Goal: Task Accomplishment & Management: Manage account settings

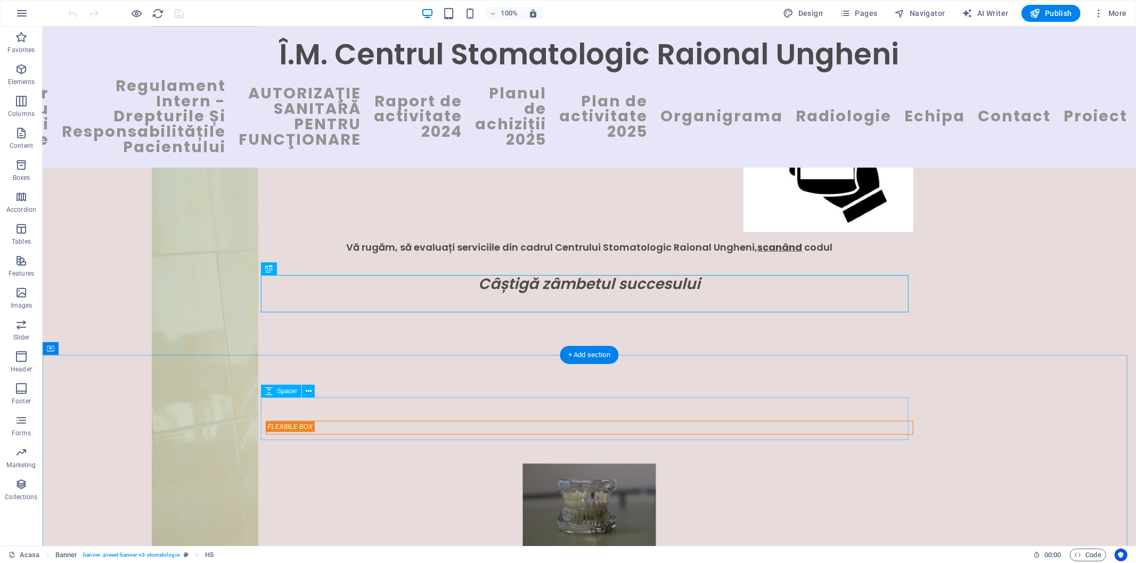
scroll to position [537, 0]
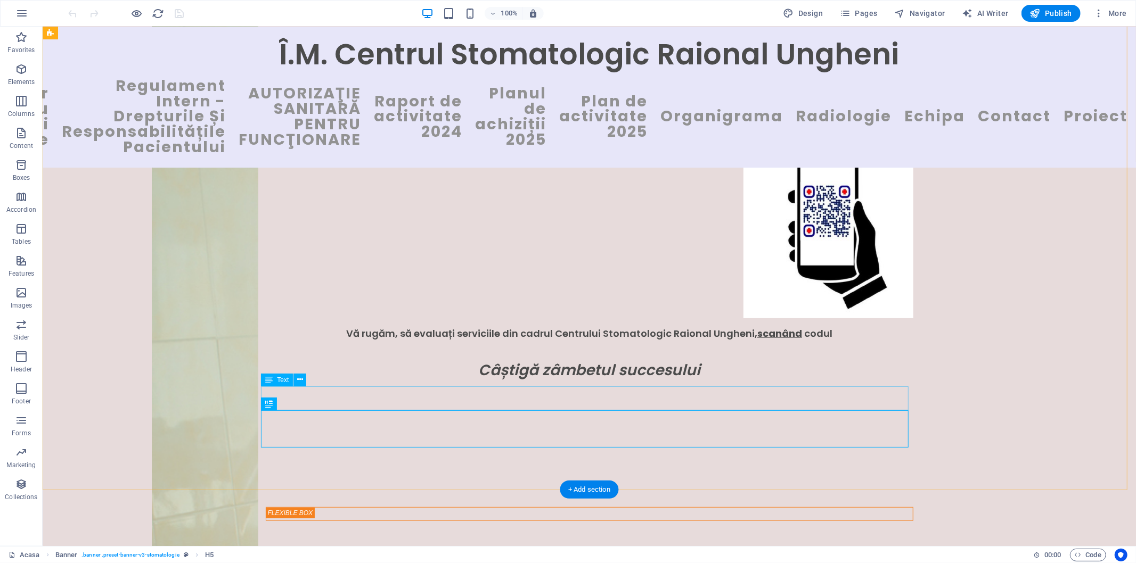
click at [853, 342] on div "Vă rugăm, să evaluați serviciile din cadrul Centrului Stomatologic Raional Ungh…" at bounding box center [589, 330] width 648 height 24
click at [298, 380] on icon at bounding box center [300, 379] width 6 height 11
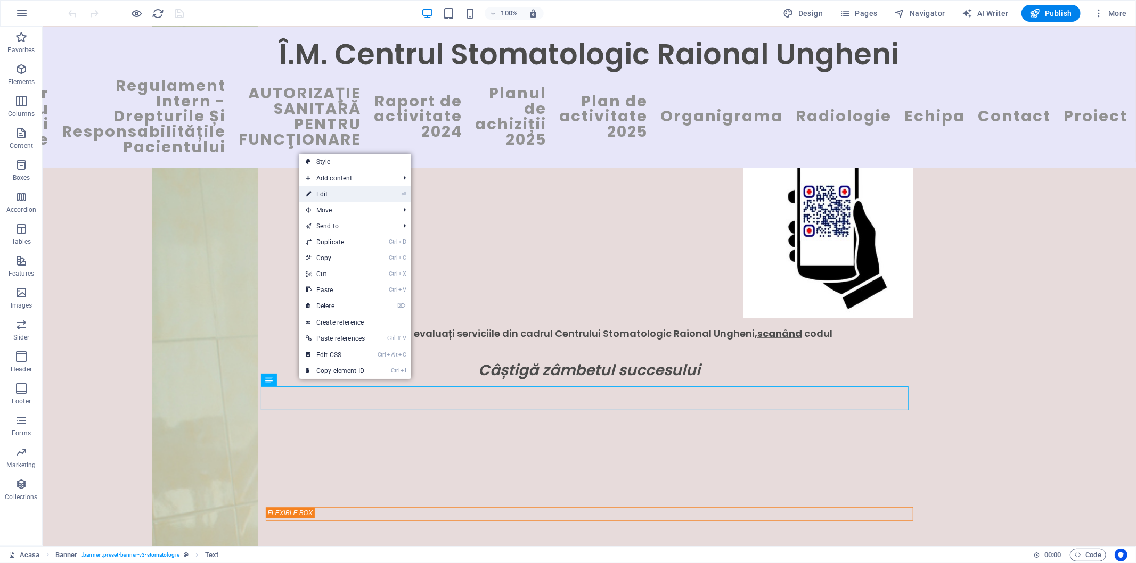
click at [313, 195] on link "⏎ Edit" at bounding box center [335, 194] width 72 height 16
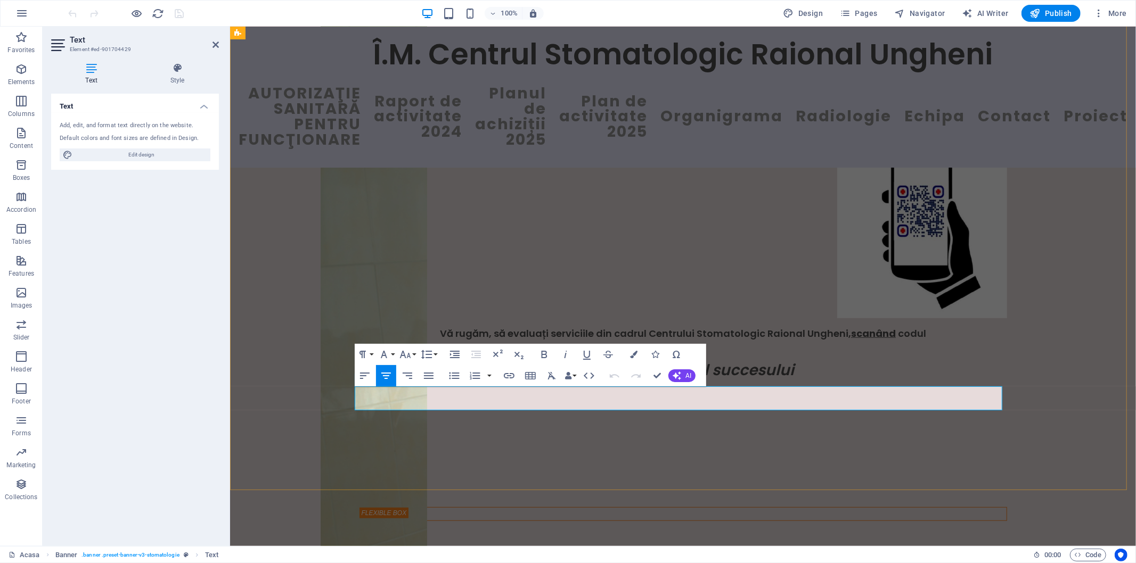
click at [968, 342] on h4 "Vă rugăm, să evaluați serviciile din cadrul Centrului Stomatologic Raional Ungh…" at bounding box center [683, 330] width 648 height 24
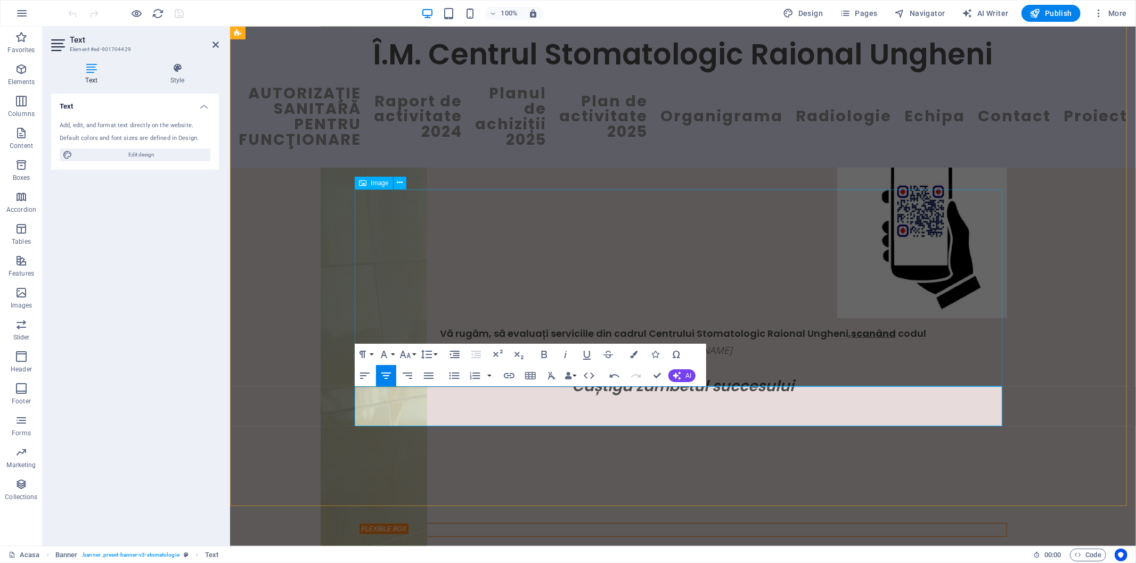
scroll to position [955, 7]
click at [1025, 438] on div "Vă rugăm, să evaluați serviciile din cadrul Centrului Stomatologic Raional Ungh…" at bounding box center [683, 33] width 906 height 807
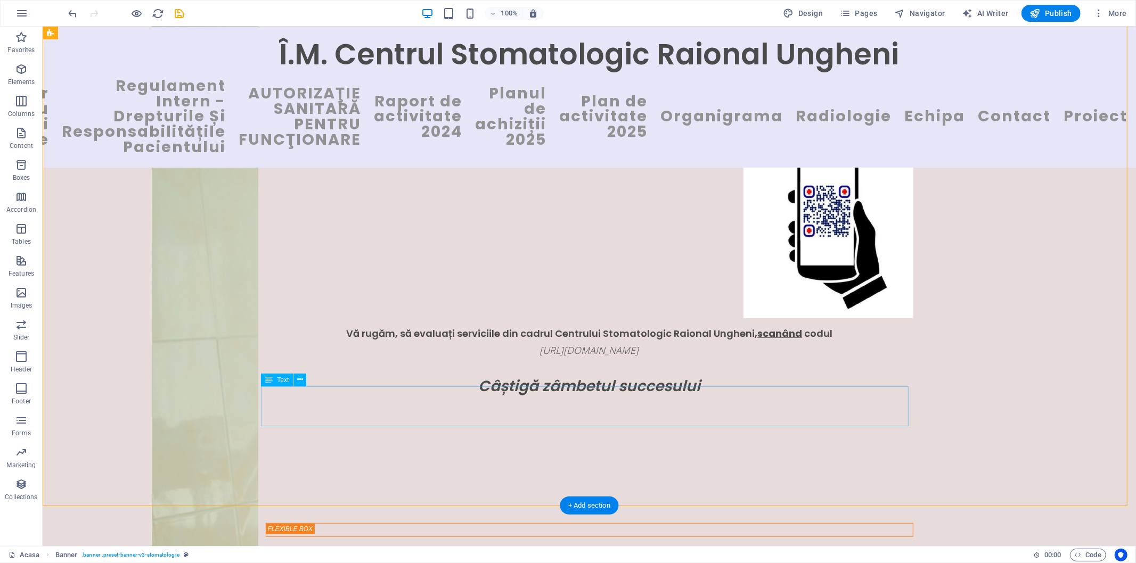
click at [869, 358] on div "Vă rugăm, să evaluați serviciile din cadrul Centrului Stomatologic Raional Ungh…" at bounding box center [589, 338] width 648 height 40
click at [299, 379] on icon at bounding box center [300, 379] width 6 height 11
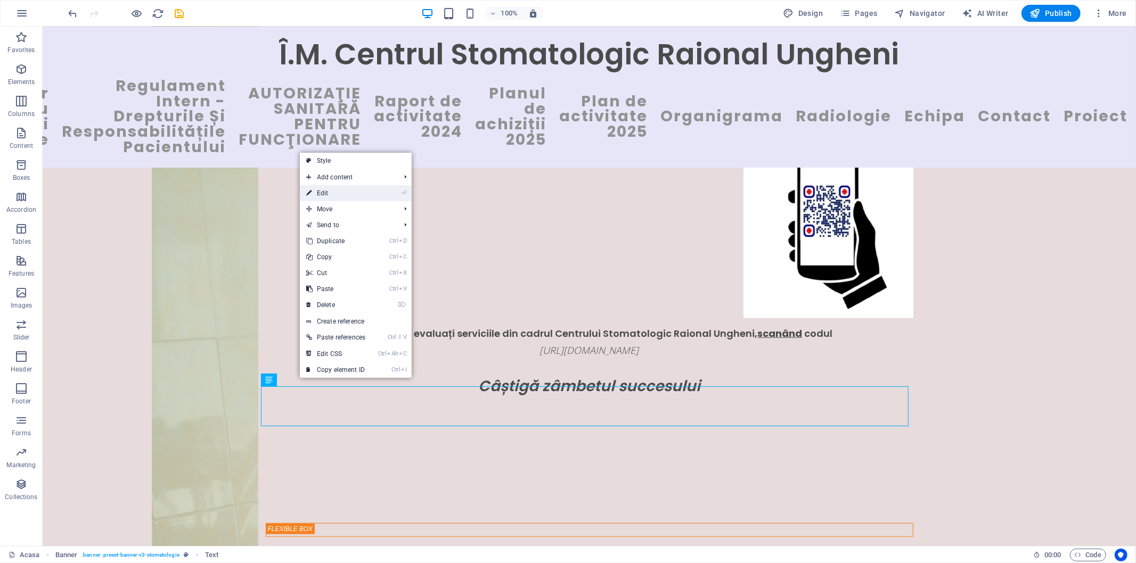
click at [332, 194] on link "⏎ Edit" at bounding box center [336, 193] width 72 height 16
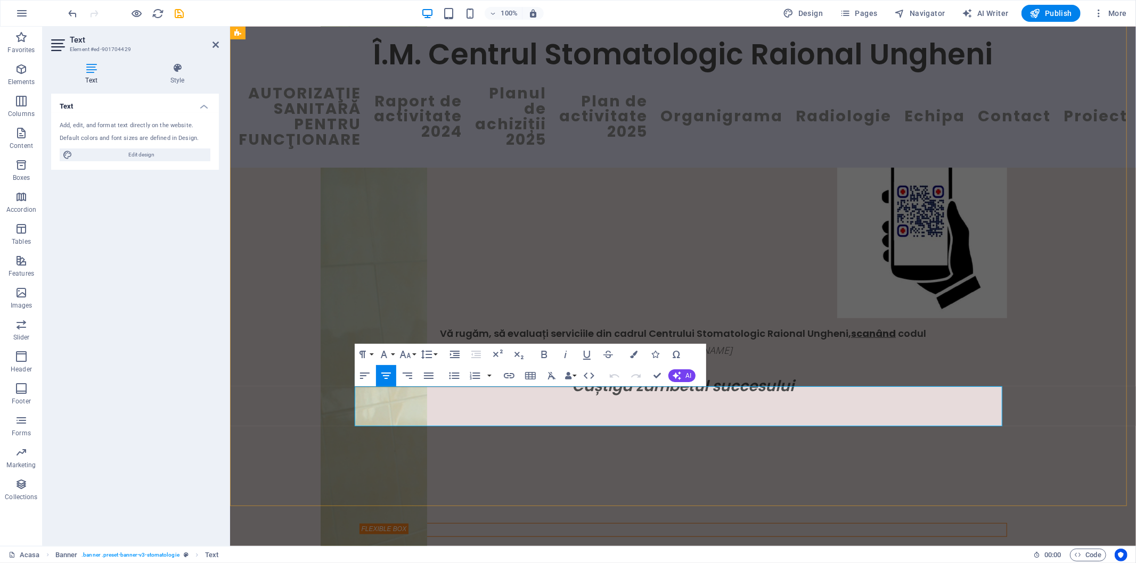
click at [963, 358] on p "[URL][DOMAIN_NAME]" at bounding box center [683, 350] width 648 height 16
click at [388, 357] on icon "button" at bounding box center [384, 354] width 13 height 13
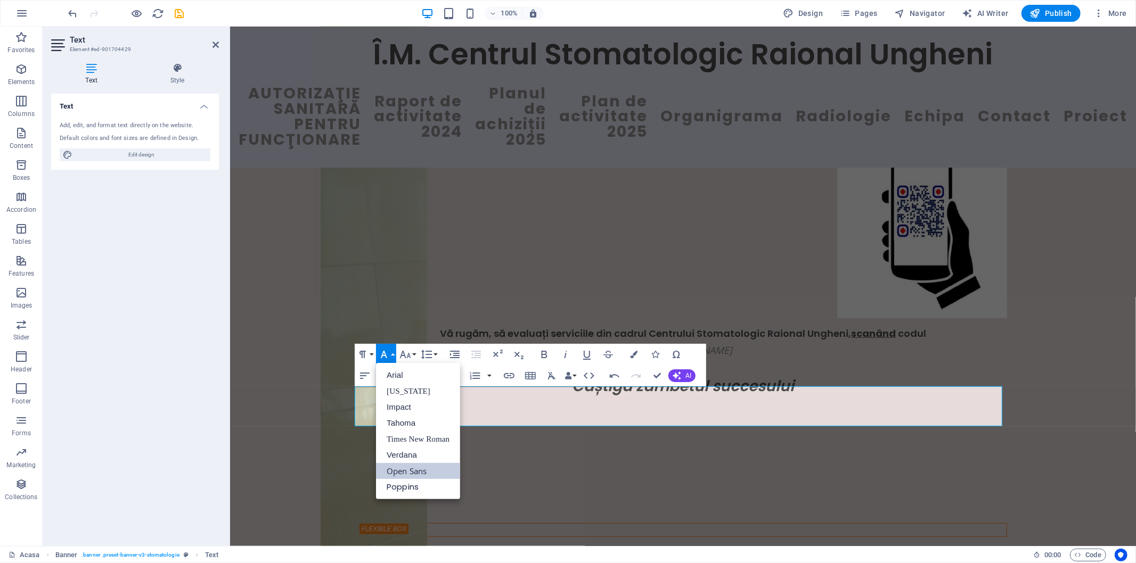
scroll to position [0, 0]
click at [406, 439] on link "Times New Roman" at bounding box center [418, 439] width 84 height 16
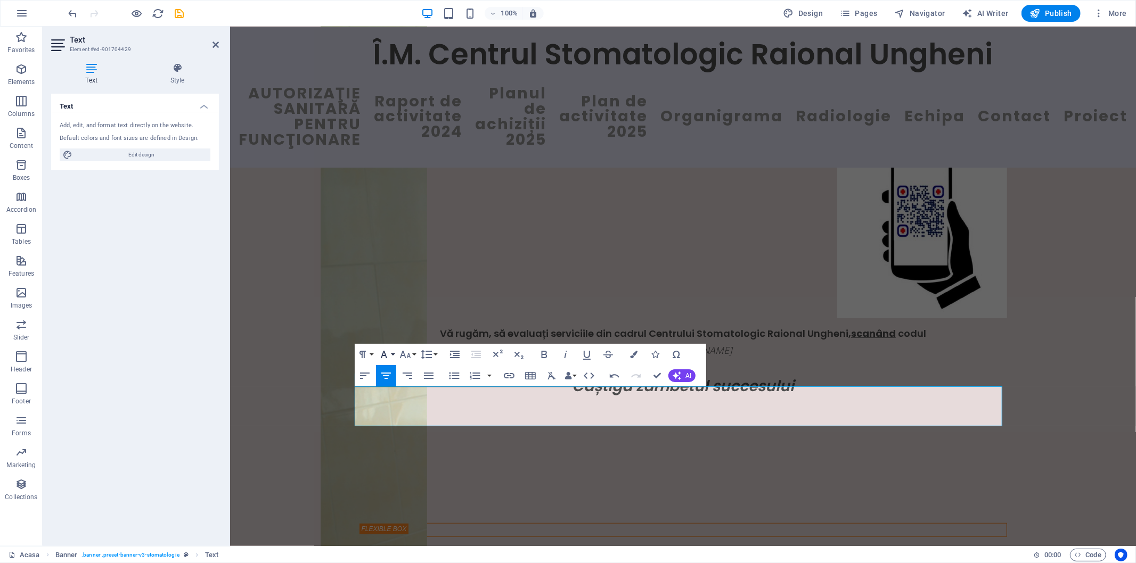
click at [387, 354] on icon "button" at bounding box center [384, 354] width 13 height 13
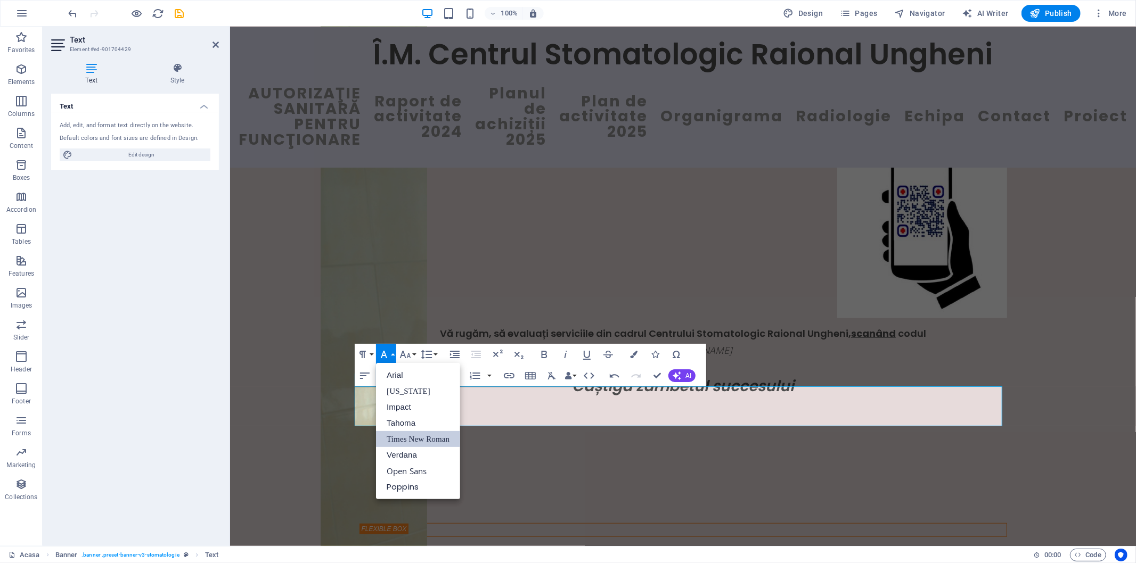
click at [410, 439] on link "Times New Roman" at bounding box center [418, 439] width 84 height 16
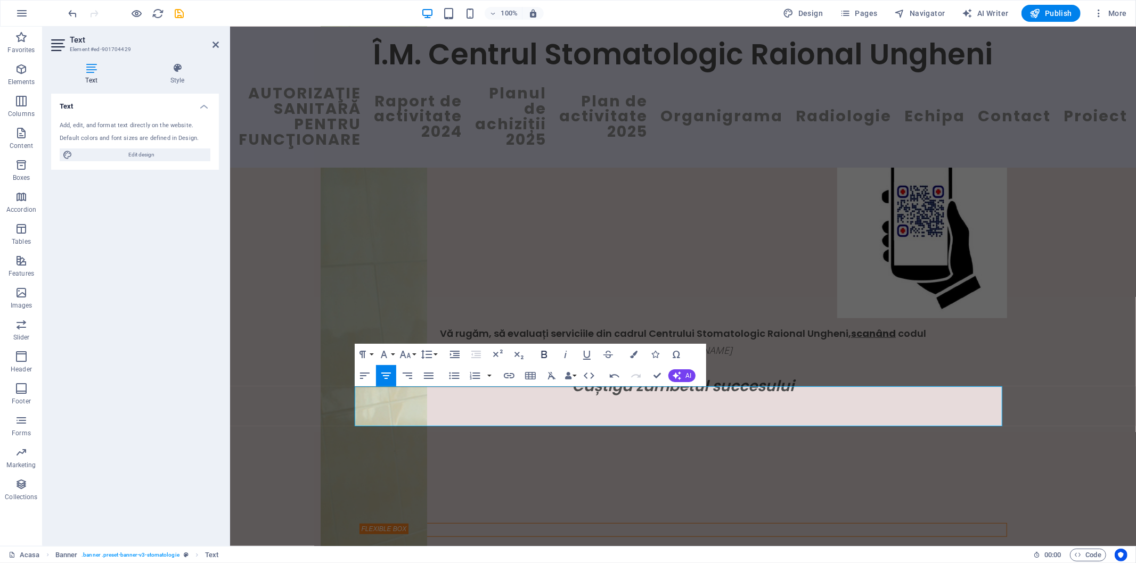
click at [544, 355] on icon "button" at bounding box center [544, 354] width 13 height 13
click at [407, 354] on icon "button" at bounding box center [405, 354] width 13 height 13
click at [413, 373] on link "14" at bounding box center [416, 370] width 38 height 16
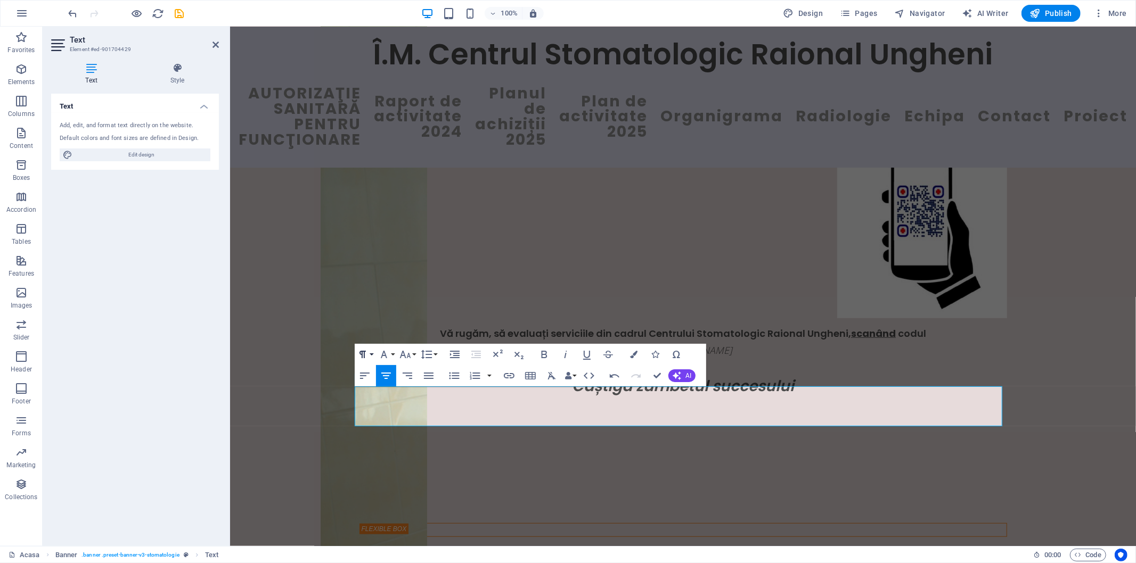
click at [368, 353] on icon "button" at bounding box center [362, 354] width 13 height 13
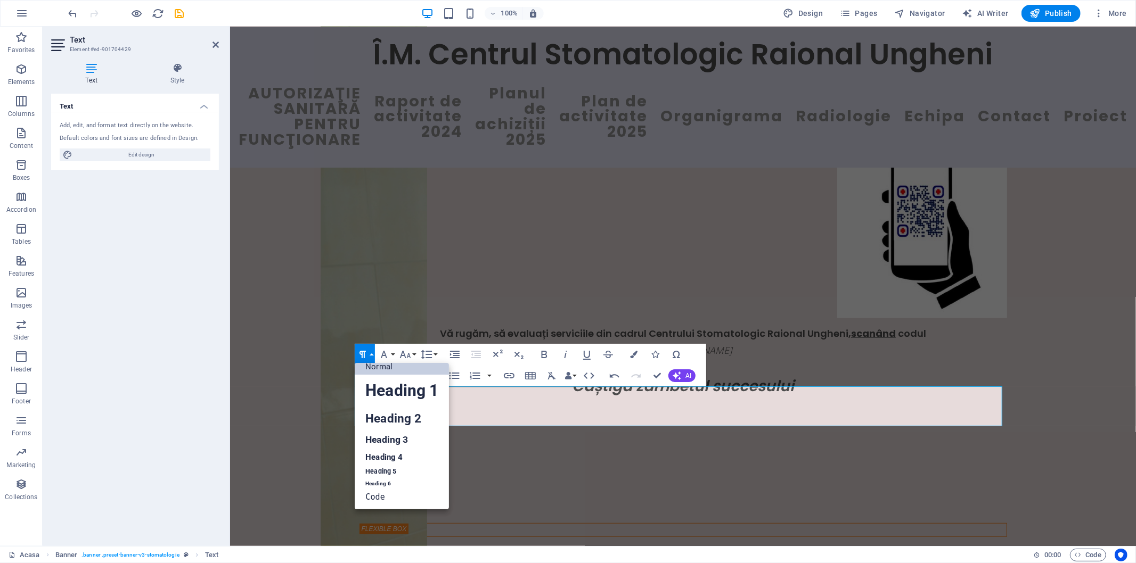
scroll to position [8, 0]
click at [391, 459] on link "Heading 4" at bounding box center [402, 458] width 94 height 16
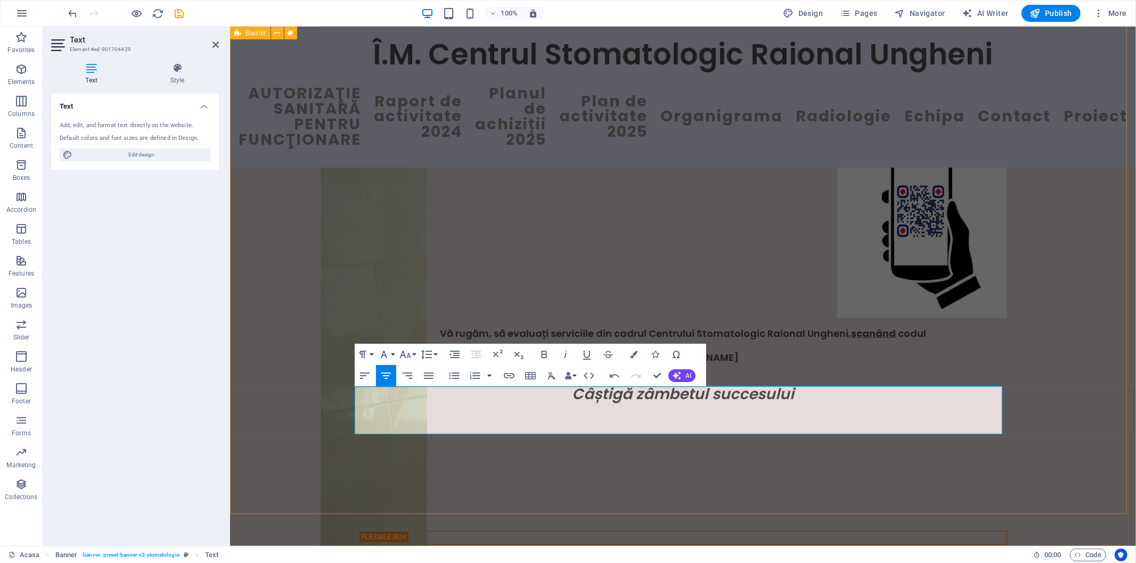
click at [923, 446] on div "Vă rugăm, să evaluați serviciile din cadrul Centrului Stomatologic Raional Ungh…" at bounding box center [683, 37] width 906 height 815
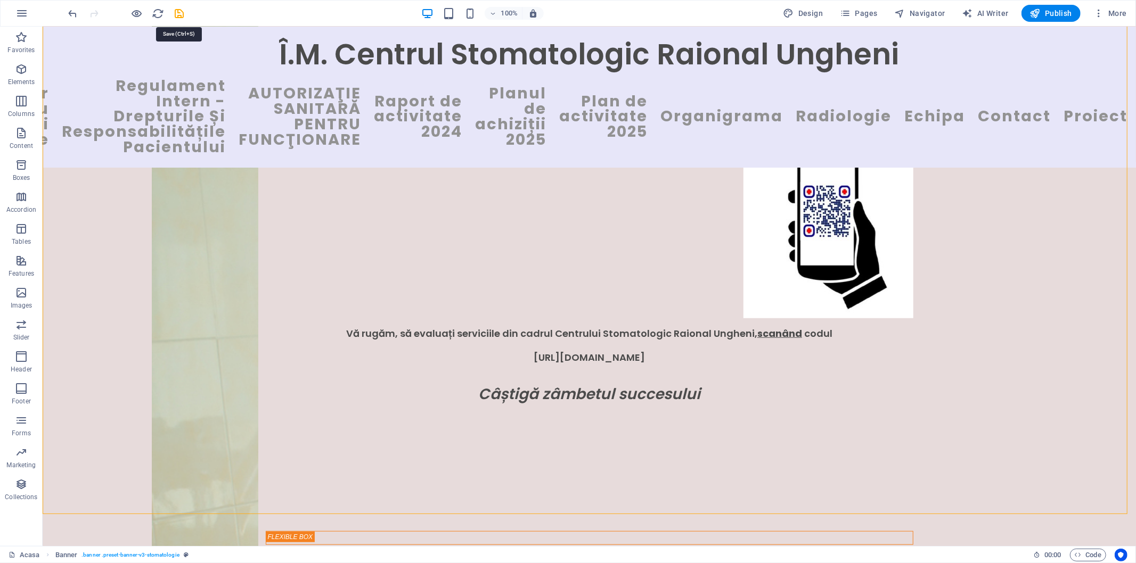
click at [180, 14] on icon "save" at bounding box center [180, 13] width 12 height 12
click at [1043, 11] on span "Publish" at bounding box center [1051, 13] width 42 height 11
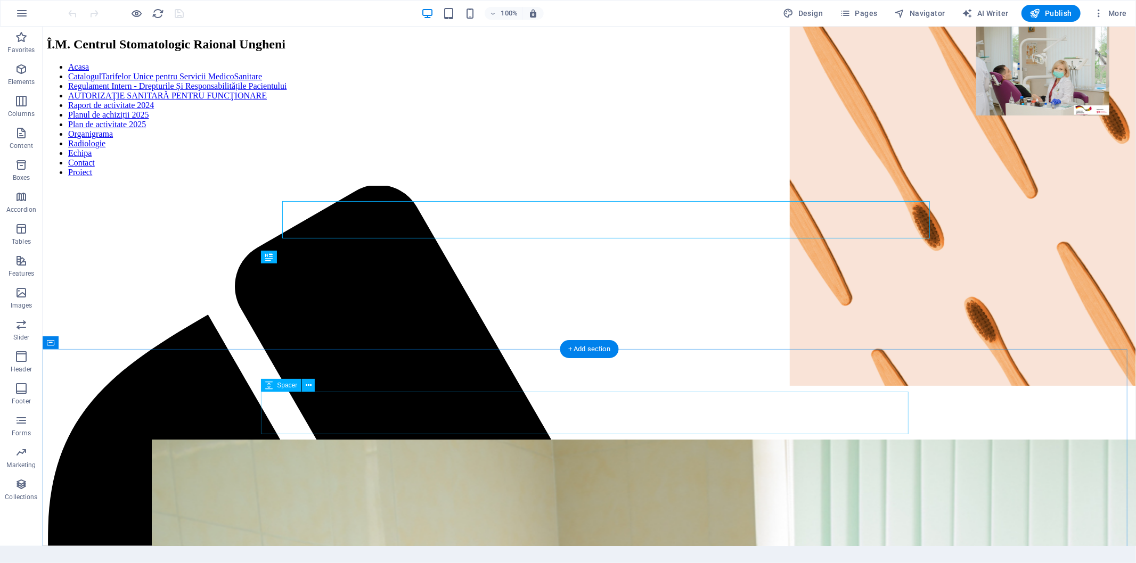
scroll to position [730, 0]
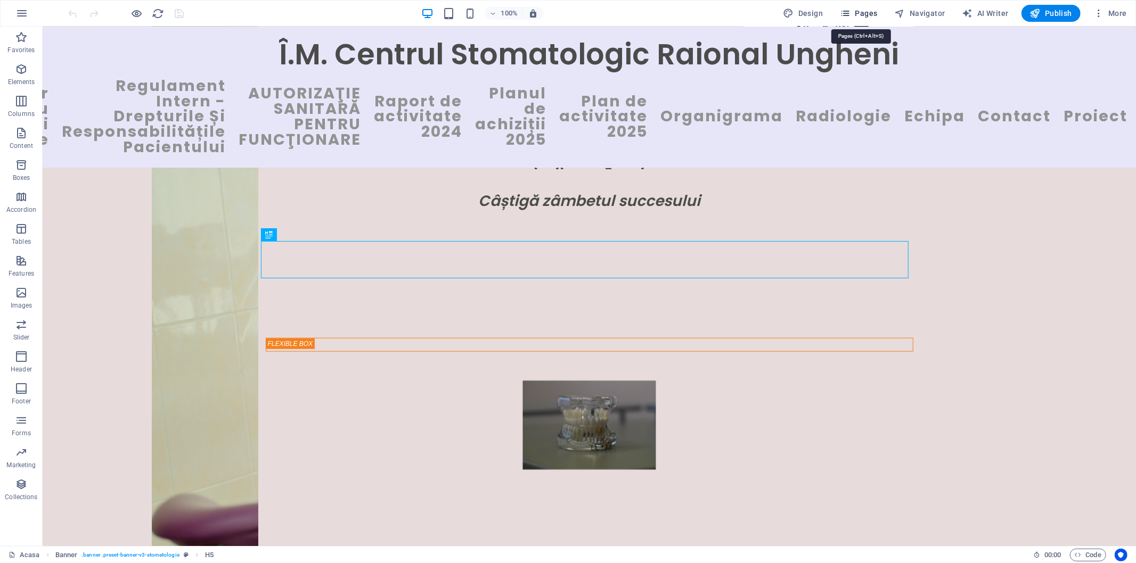
click at [861, 12] on span "Pages" at bounding box center [858, 13] width 37 height 11
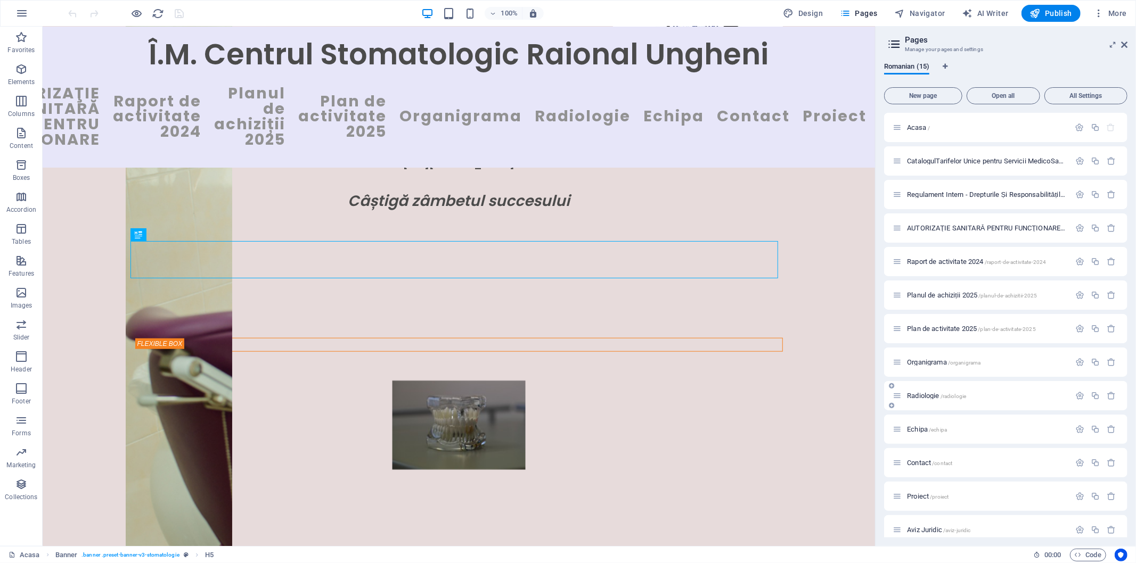
scroll to position [77, 0]
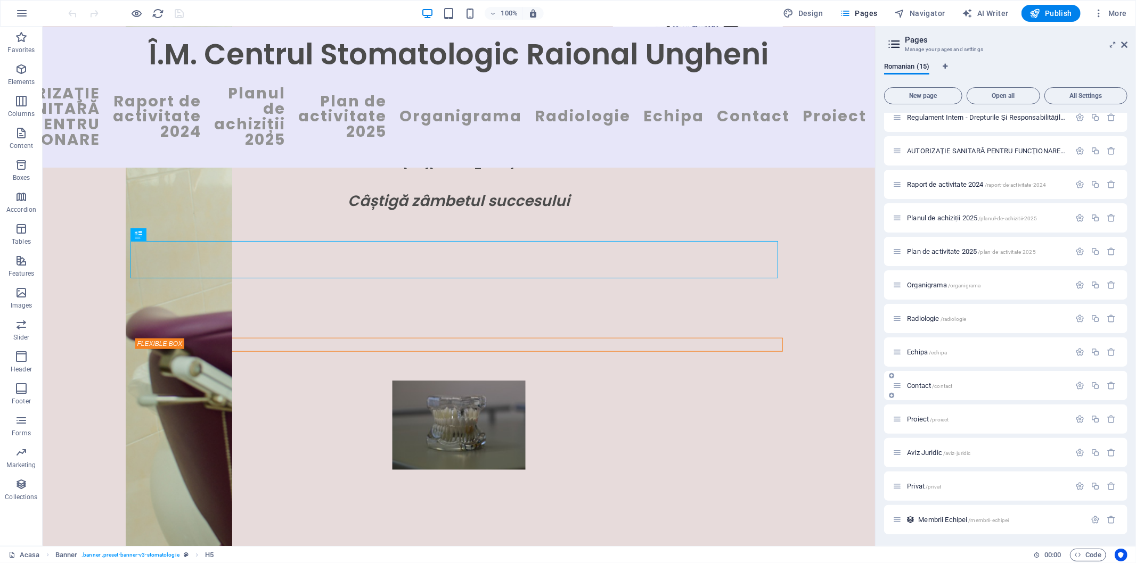
click at [919, 387] on span "Contact /contact" at bounding box center [929, 386] width 45 height 8
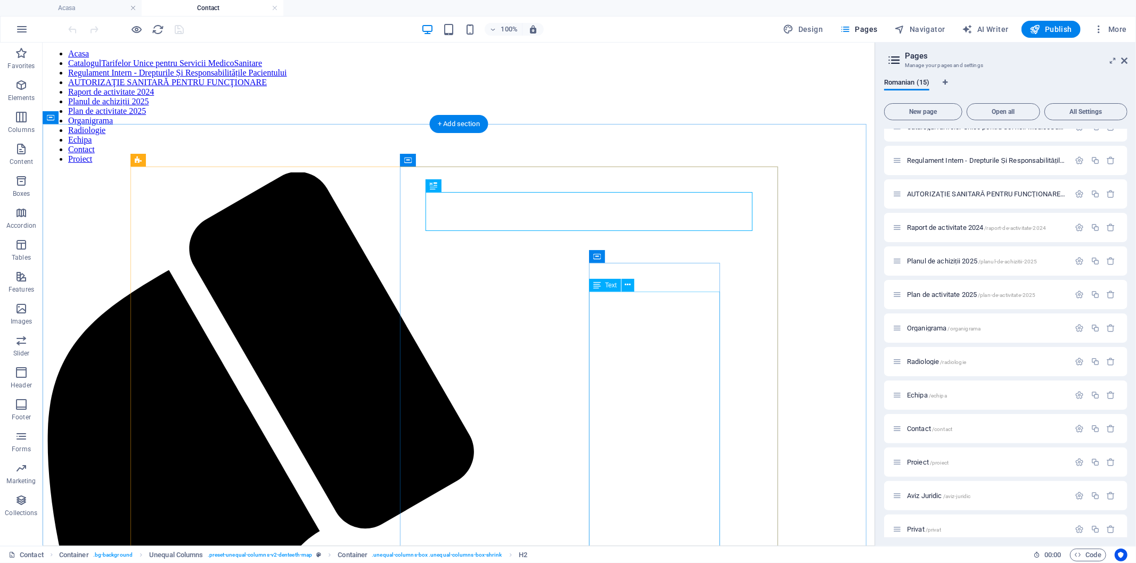
scroll to position [839, 0]
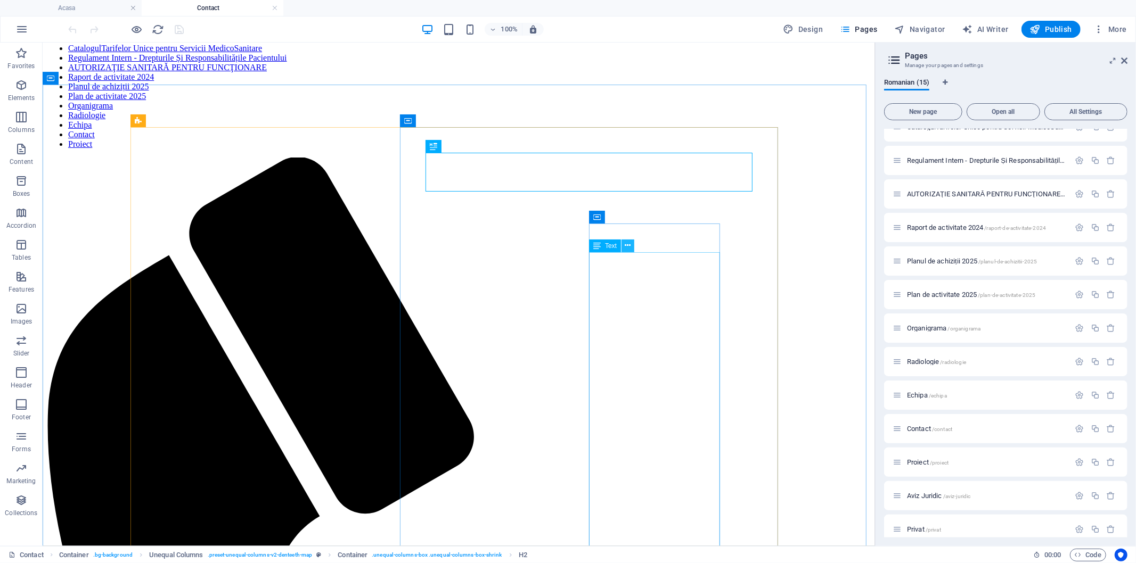
click at [629, 245] on icon at bounding box center [628, 245] width 6 height 11
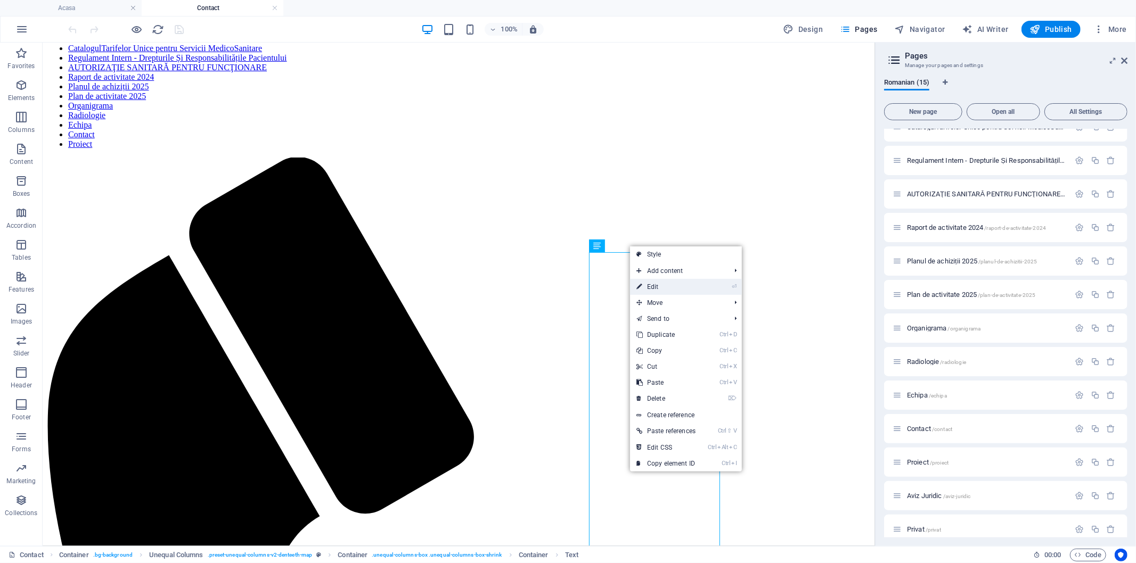
click at [652, 289] on link "⏎ Edit" at bounding box center [666, 287] width 72 height 16
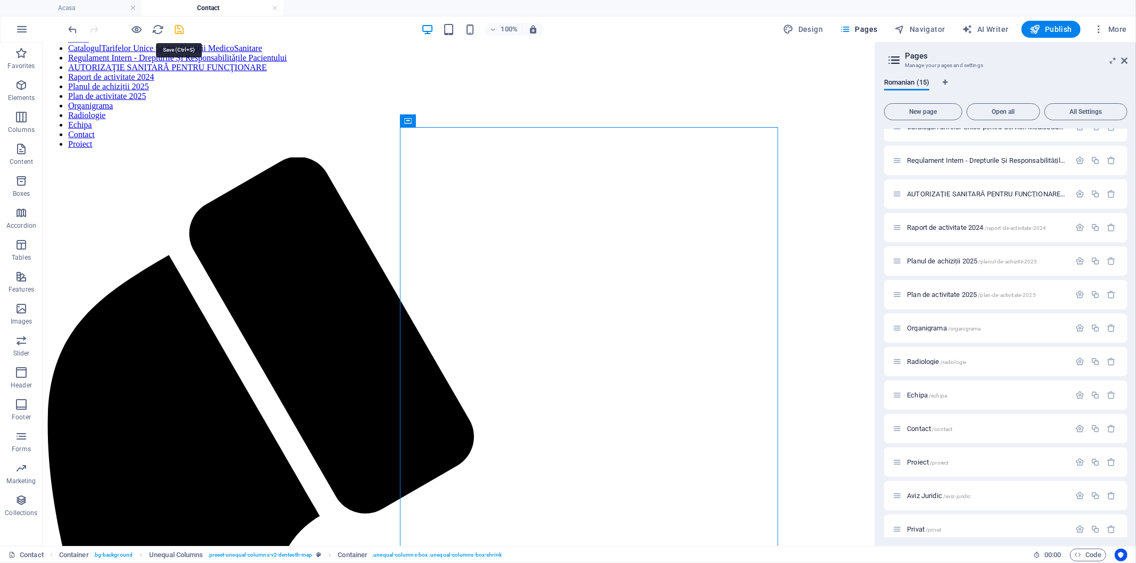
click at [180, 29] on icon "save" at bounding box center [180, 29] width 12 height 12
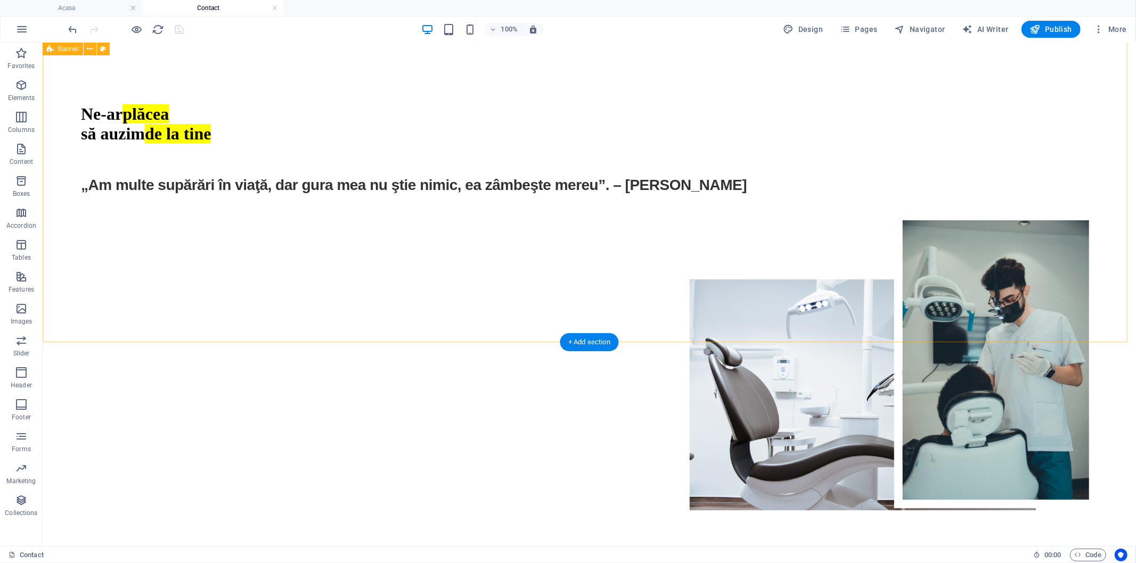
scroll to position [0, 0]
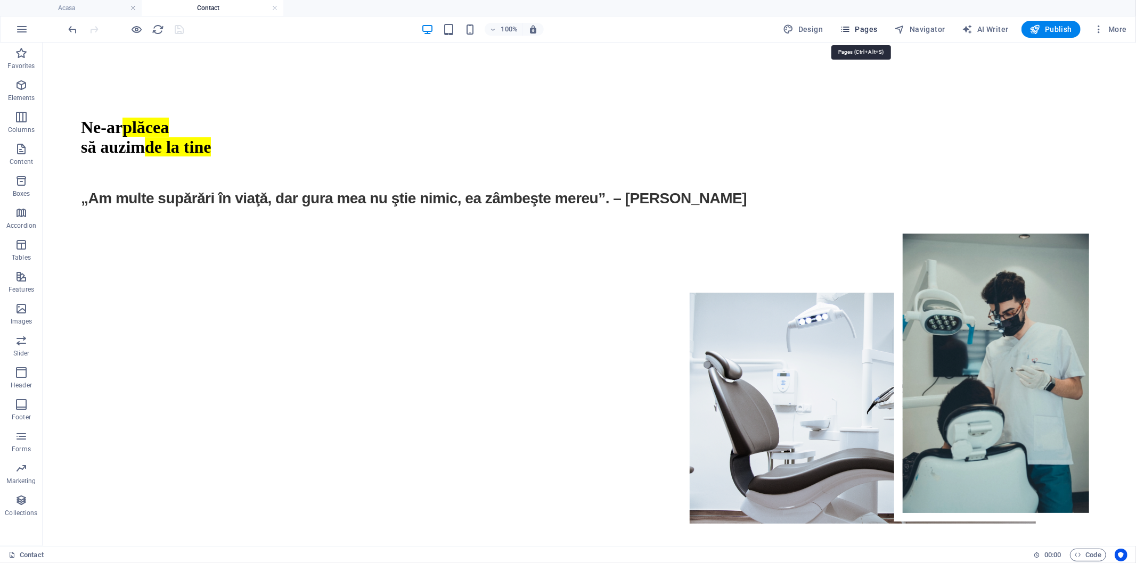
click at [858, 29] on span "Pages" at bounding box center [858, 29] width 37 height 11
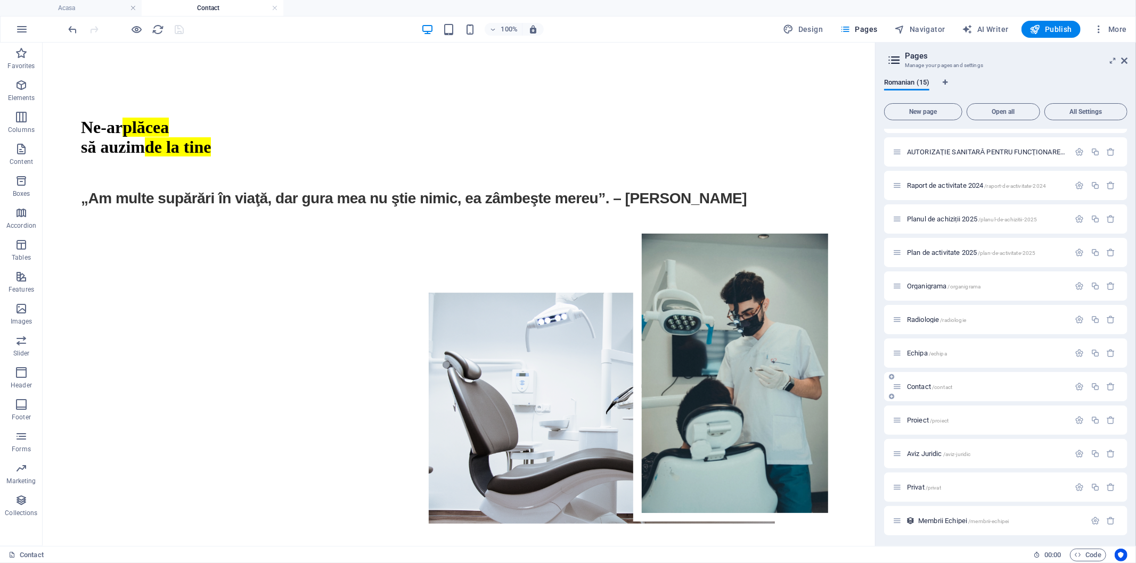
scroll to position [93, 0]
click at [916, 348] on span "Echipa /echipa" at bounding box center [927, 352] width 40 height 8
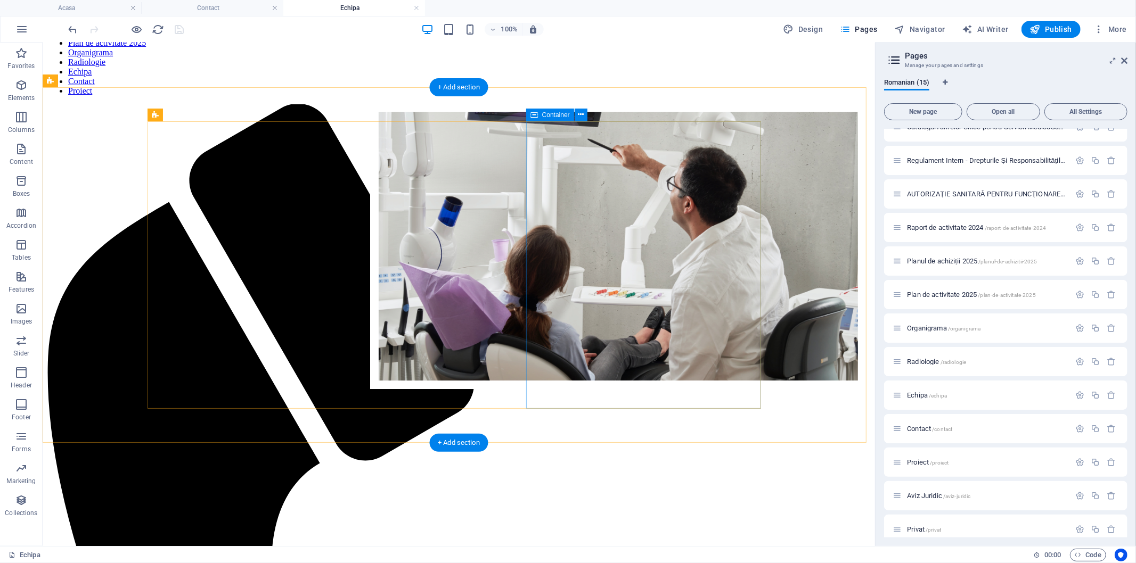
scroll to position [0, 0]
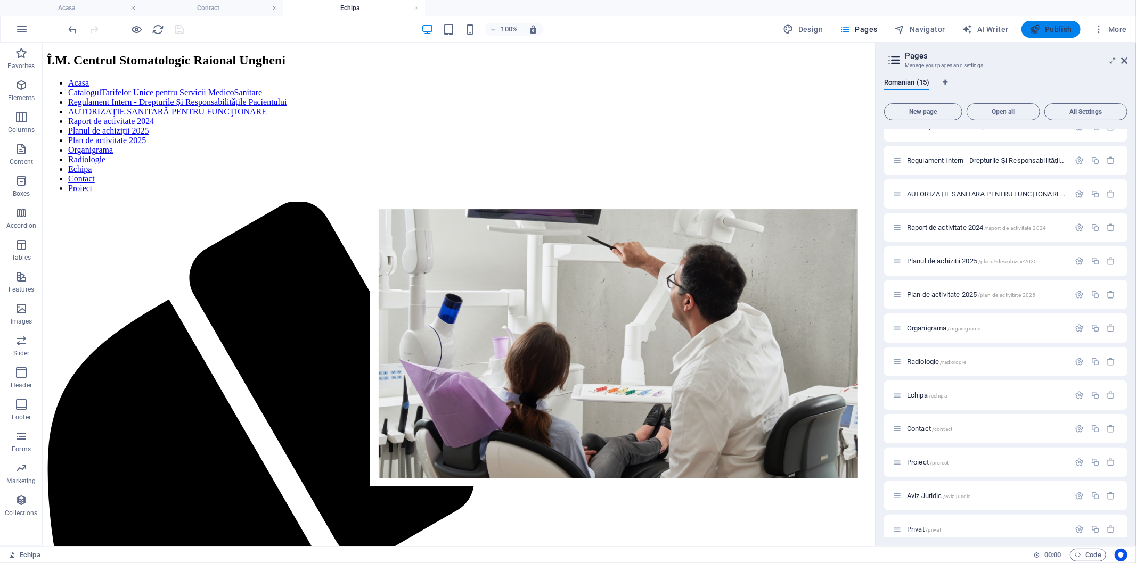
click at [1055, 29] on span "Publish" at bounding box center [1051, 29] width 42 height 11
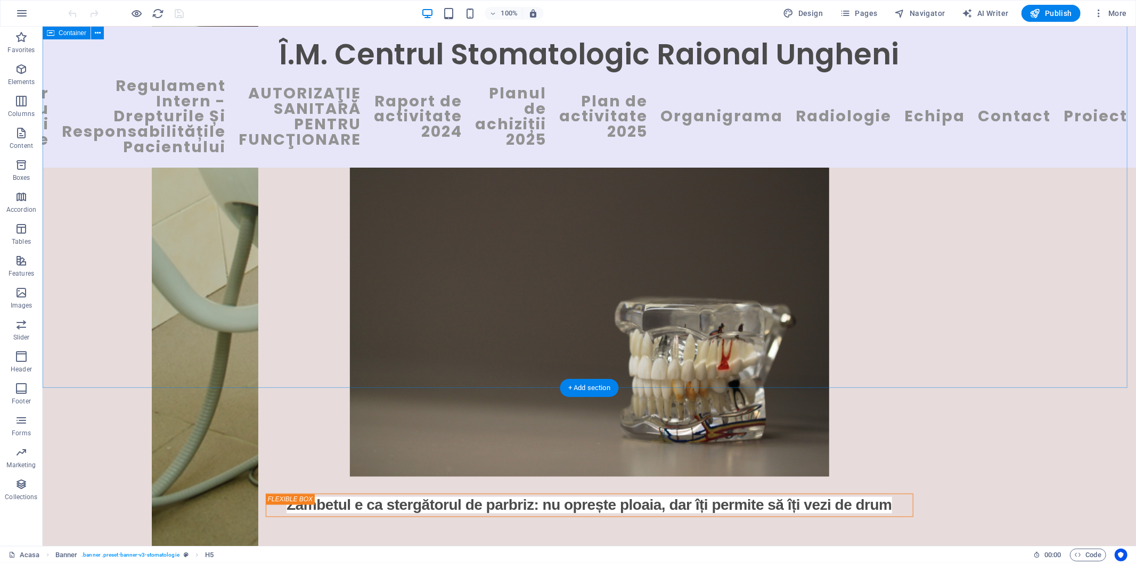
scroll to position [1558, 0]
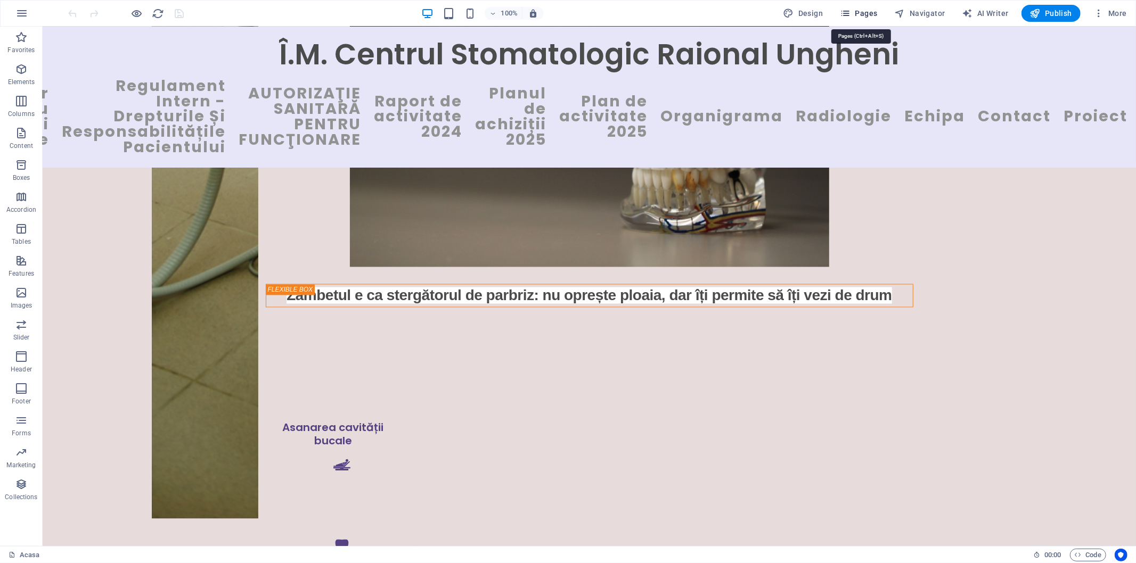
click at [862, 12] on span "Pages" at bounding box center [858, 13] width 37 height 11
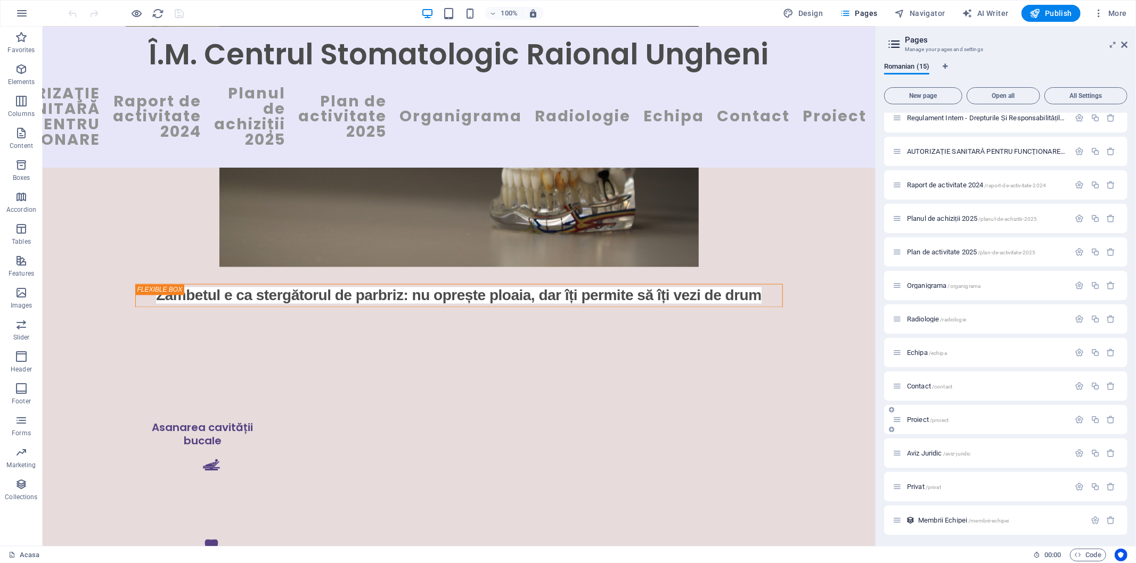
scroll to position [77, 0]
click at [913, 382] on span "Contact /contact" at bounding box center [929, 386] width 45 height 8
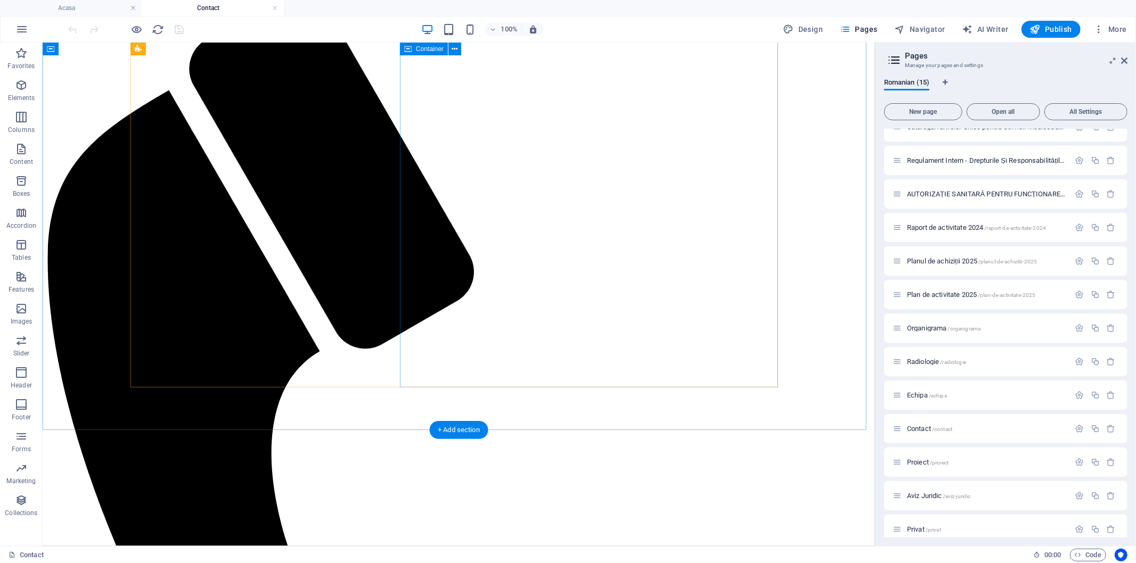
scroll to position [898, 0]
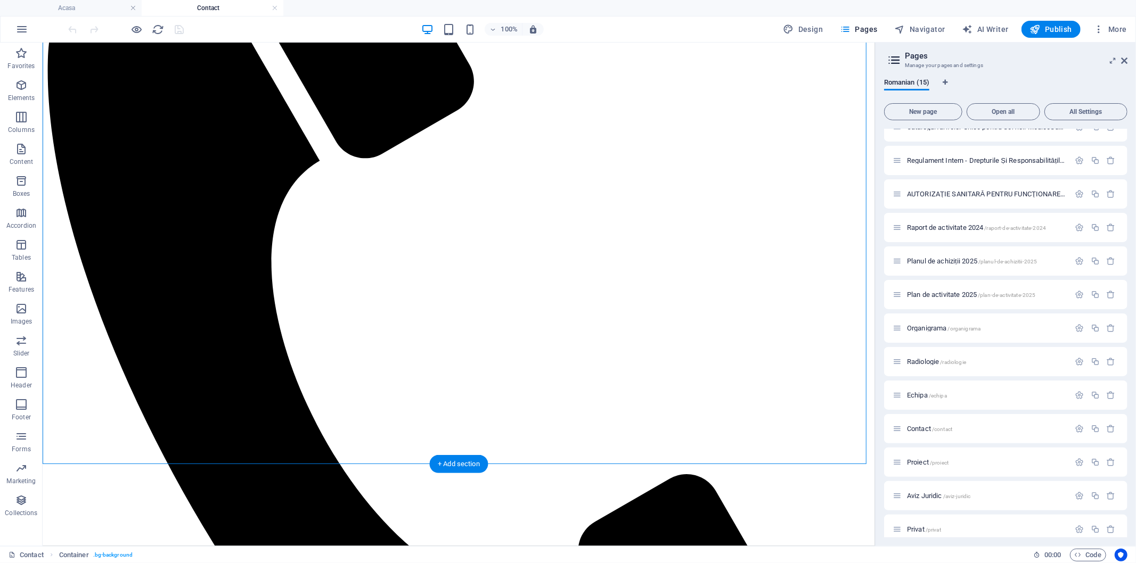
drag, startPoint x: 704, startPoint y: 532, endPoint x: 678, endPoint y: 495, distance: 45.5
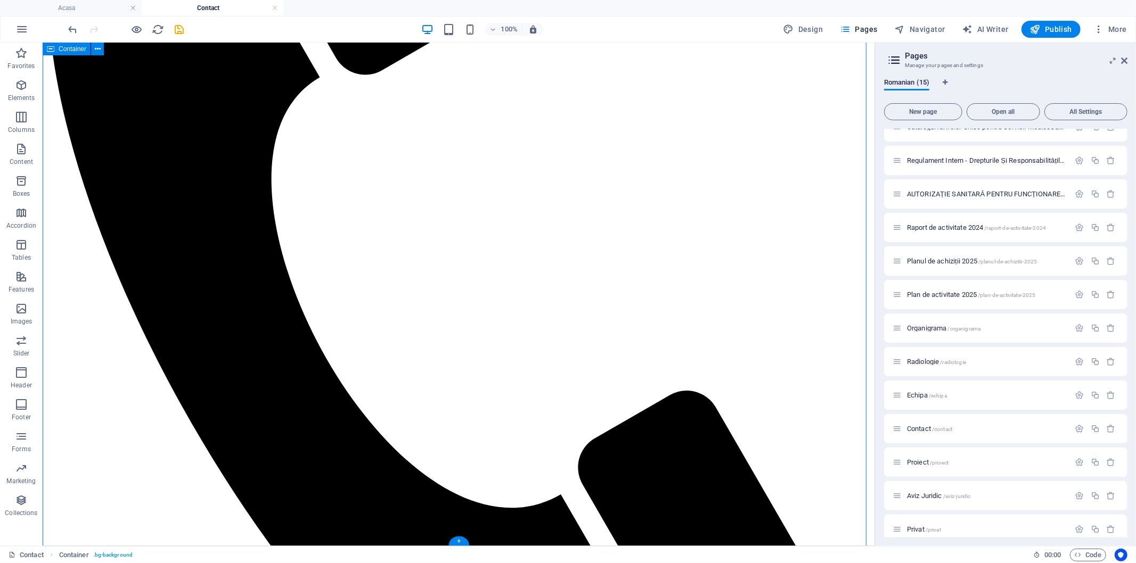
scroll to position [1279, 0]
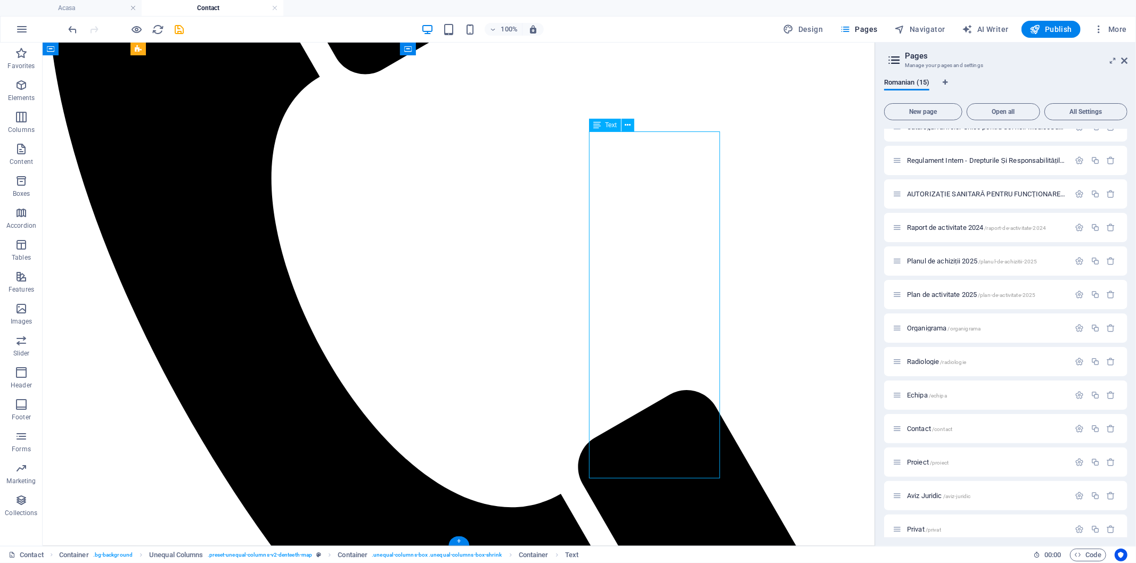
drag, startPoint x: 692, startPoint y: 470, endPoint x: 674, endPoint y: 403, distance: 69.5
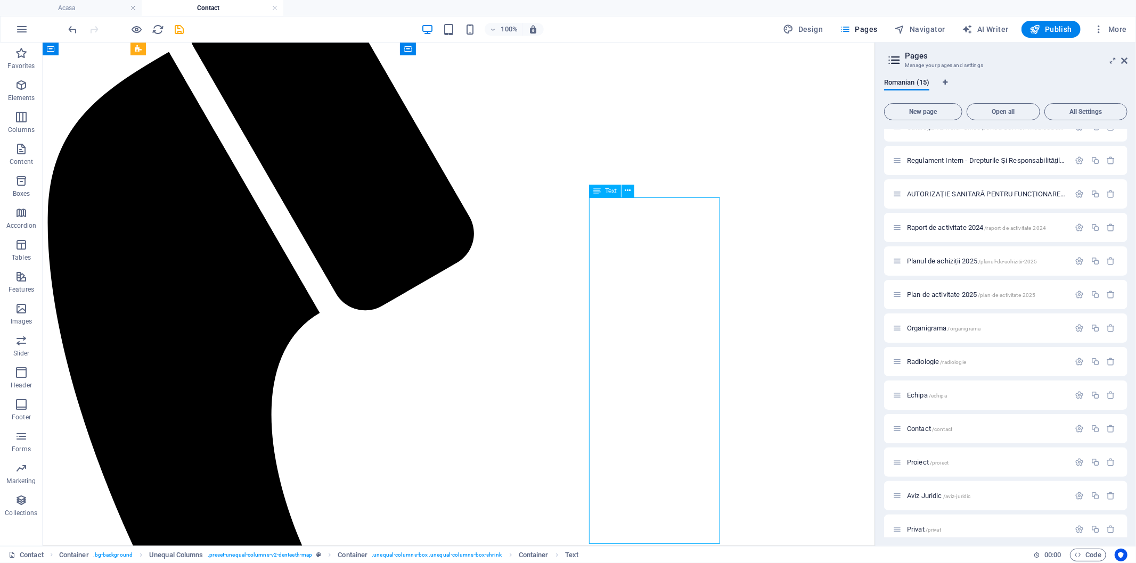
scroll to position [1042, 0]
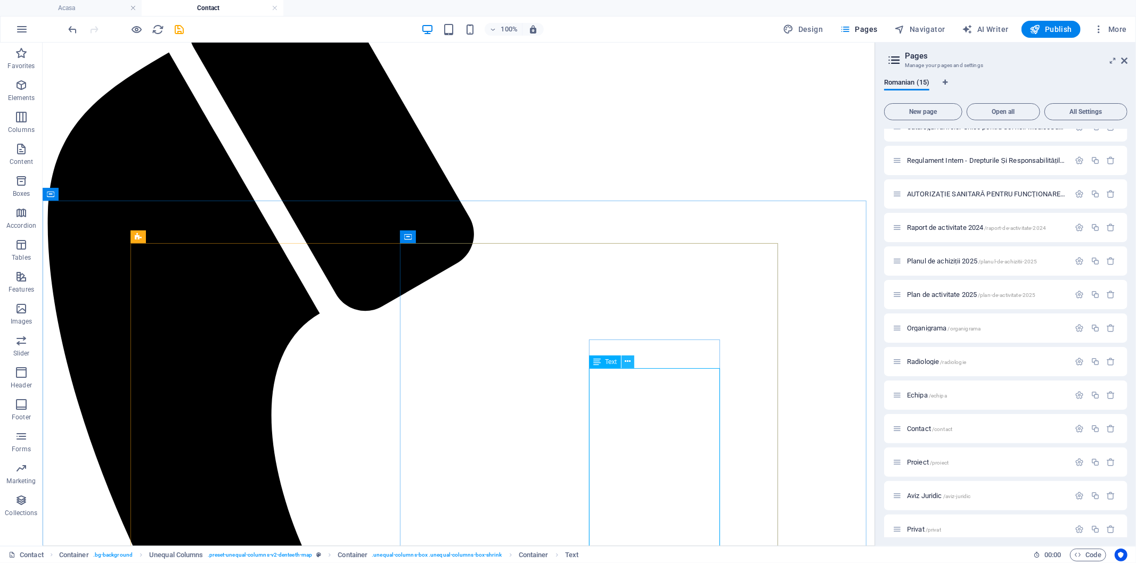
click at [627, 359] on icon at bounding box center [628, 361] width 6 height 11
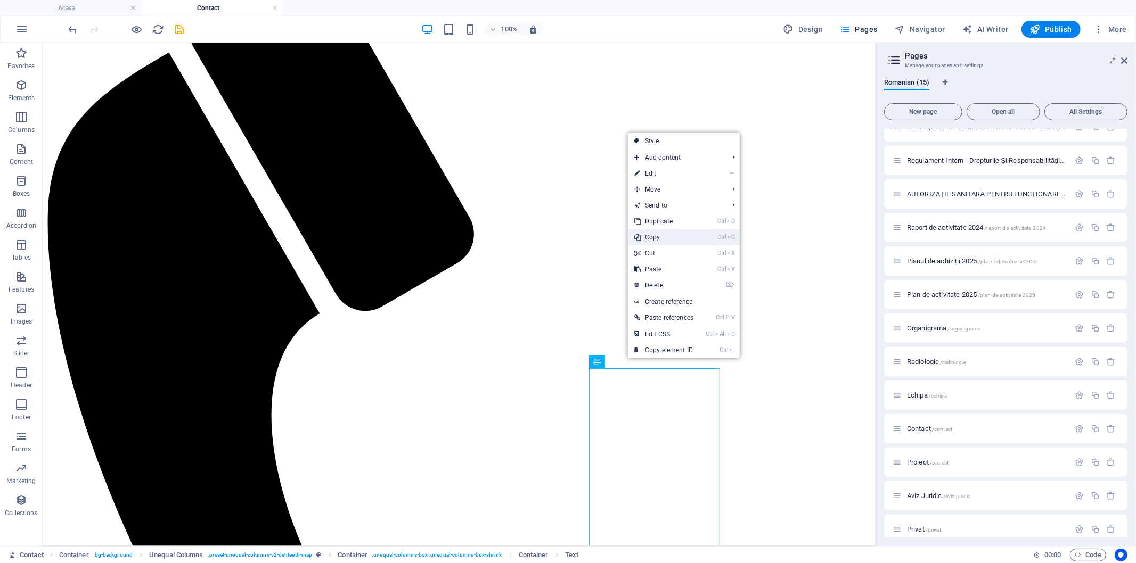
click at [645, 238] on link "Ctrl C Copy" at bounding box center [664, 238] width 72 height 16
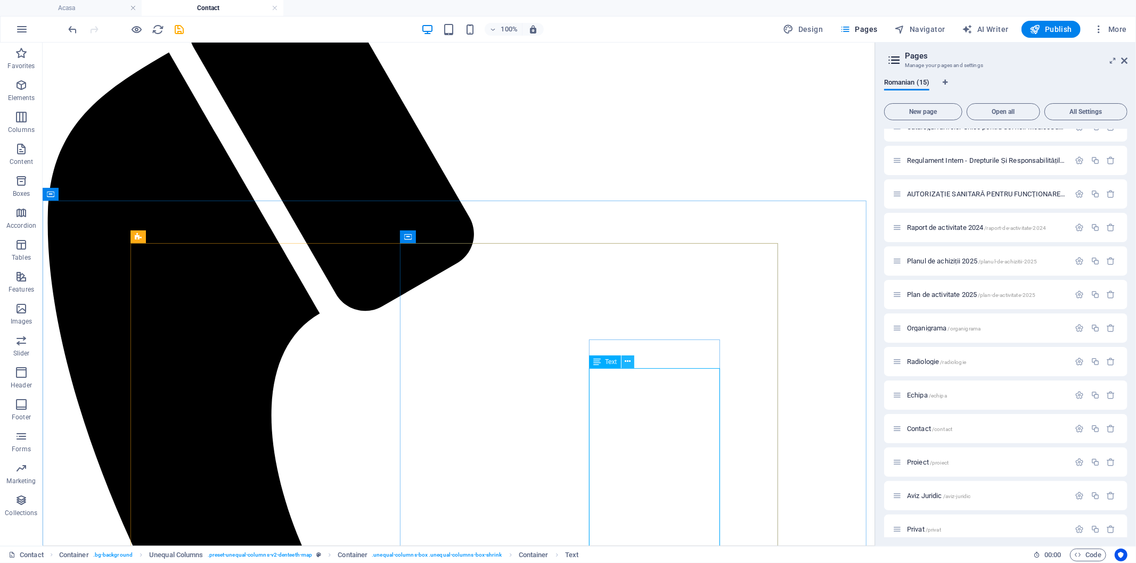
click at [627, 363] on icon at bounding box center [628, 361] width 6 height 11
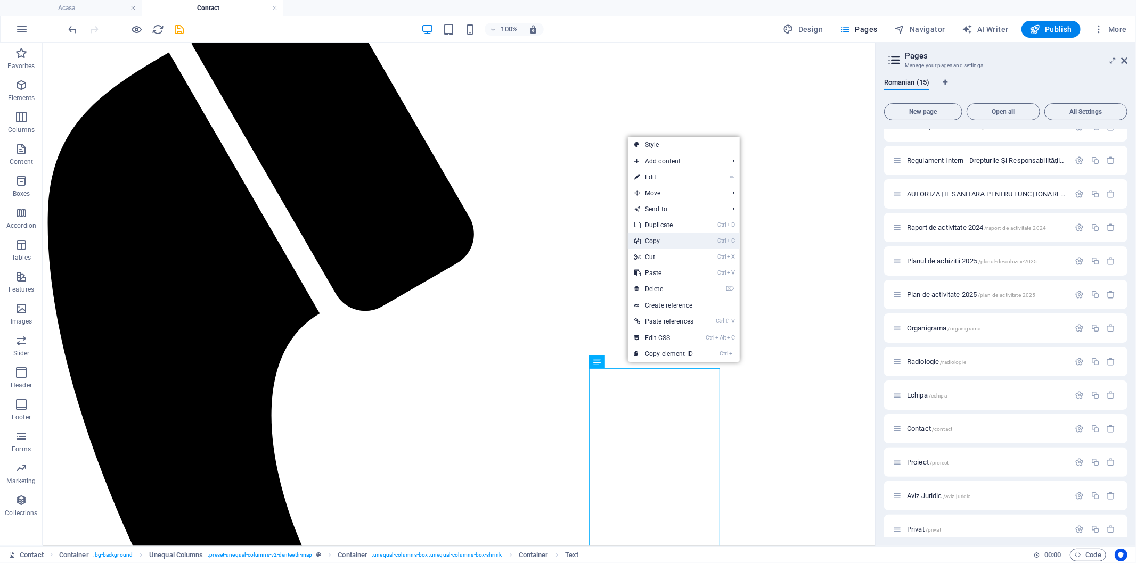
click at [645, 240] on link "Ctrl C Copy" at bounding box center [664, 241] width 72 height 16
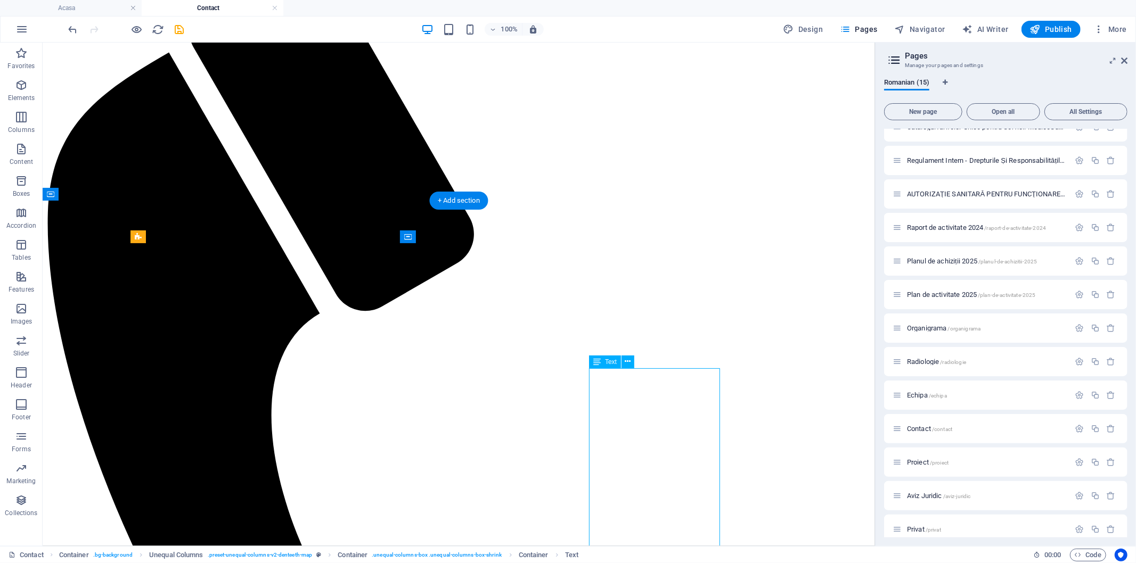
drag, startPoint x: 593, startPoint y: 372, endPoint x: 641, endPoint y: 383, distance: 48.7
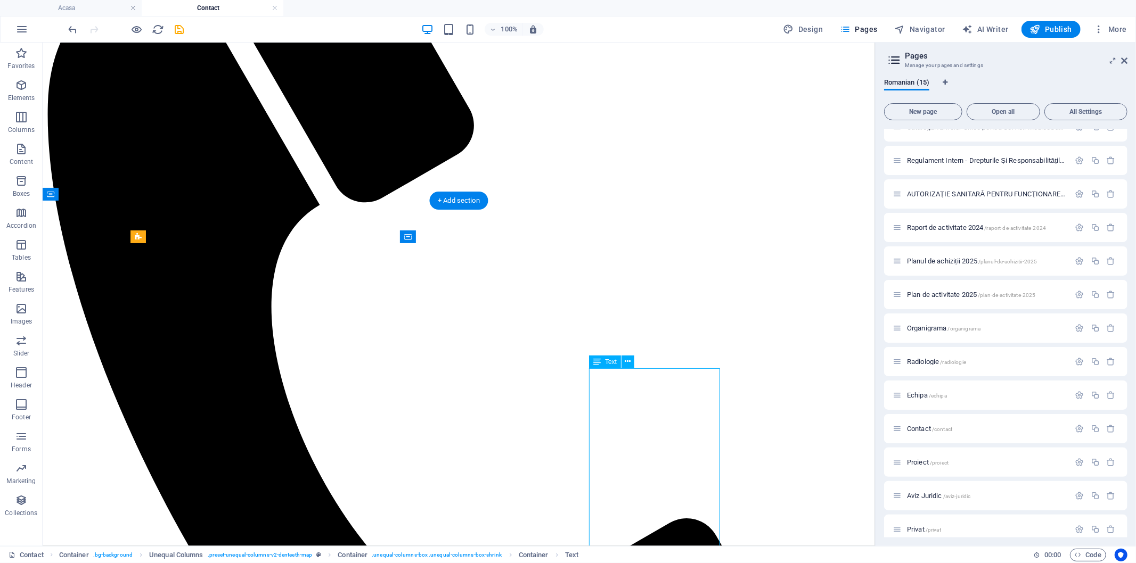
scroll to position [1279, 0]
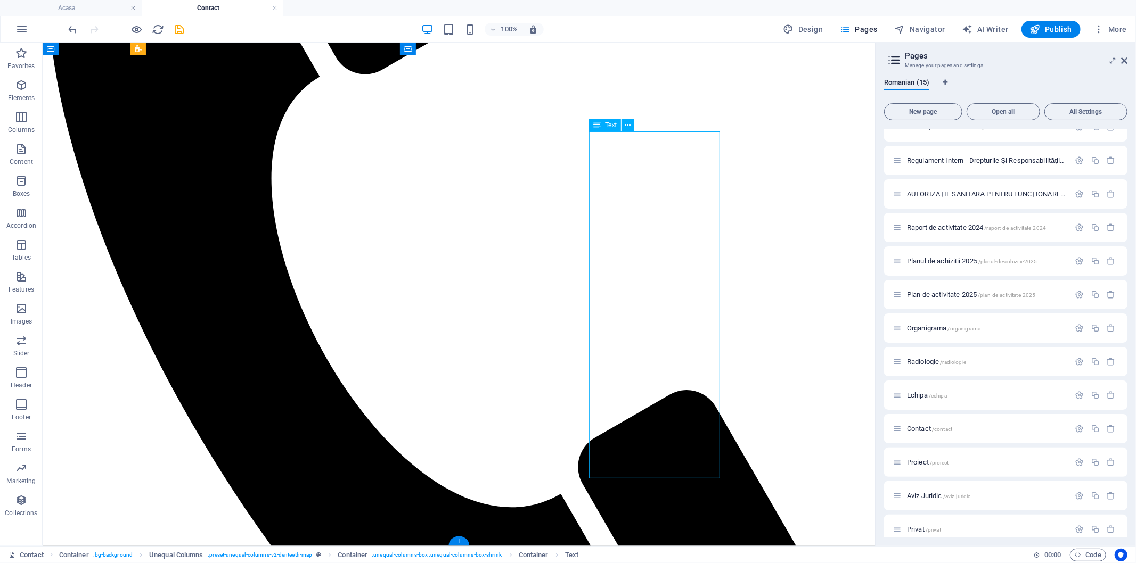
drag, startPoint x: 687, startPoint y: 473, endPoint x: 620, endPoint y: 386, distance: 110.1
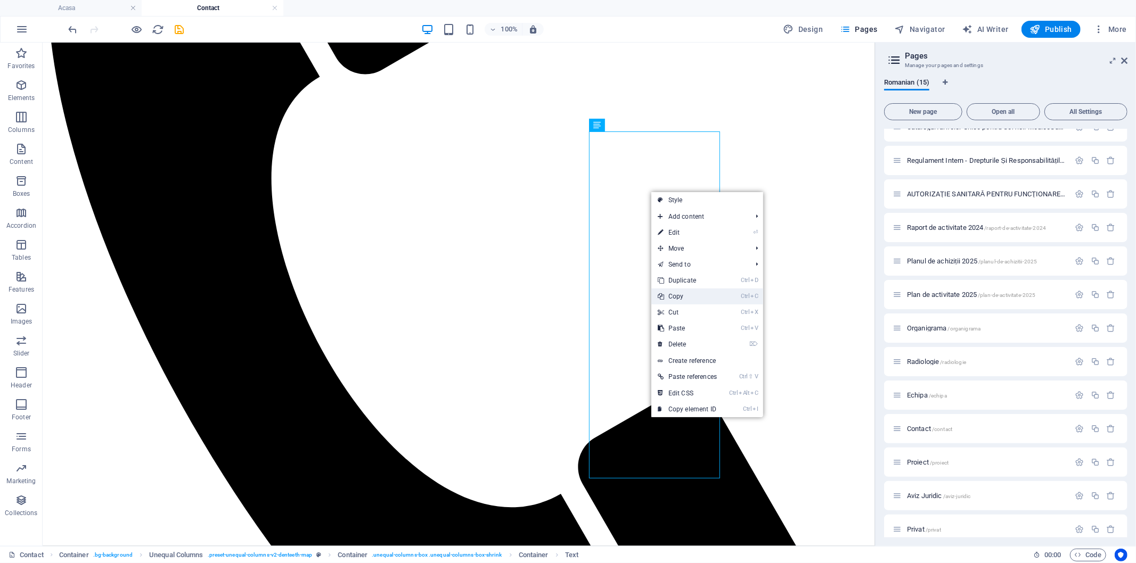
click at [669, 293] on link "Ctrl C Copy" at bounding box center [687, 297] width 72 height 16
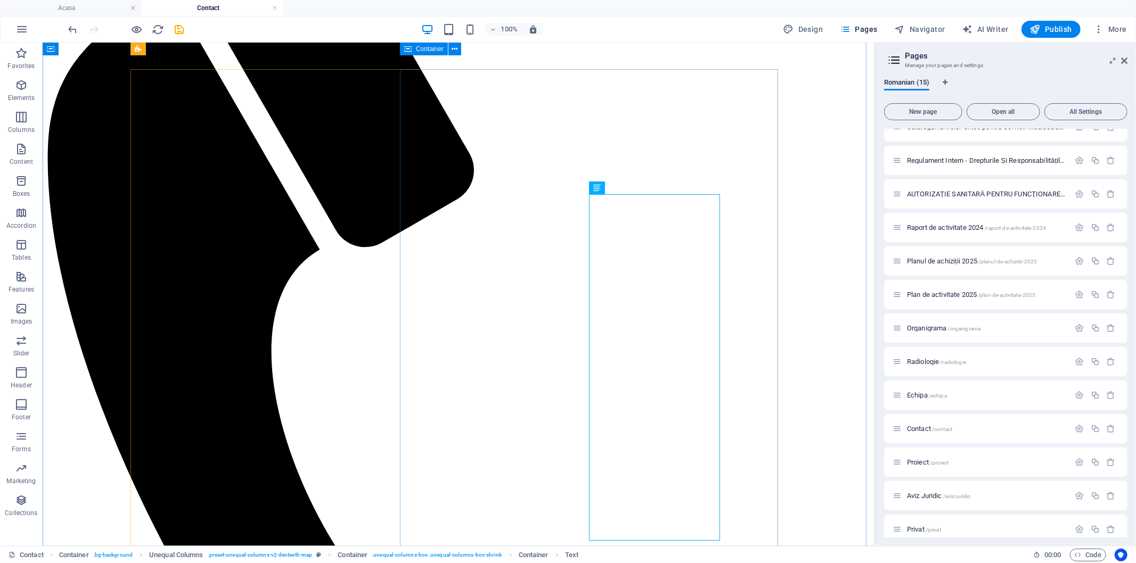
scroll to position [1101, 0]
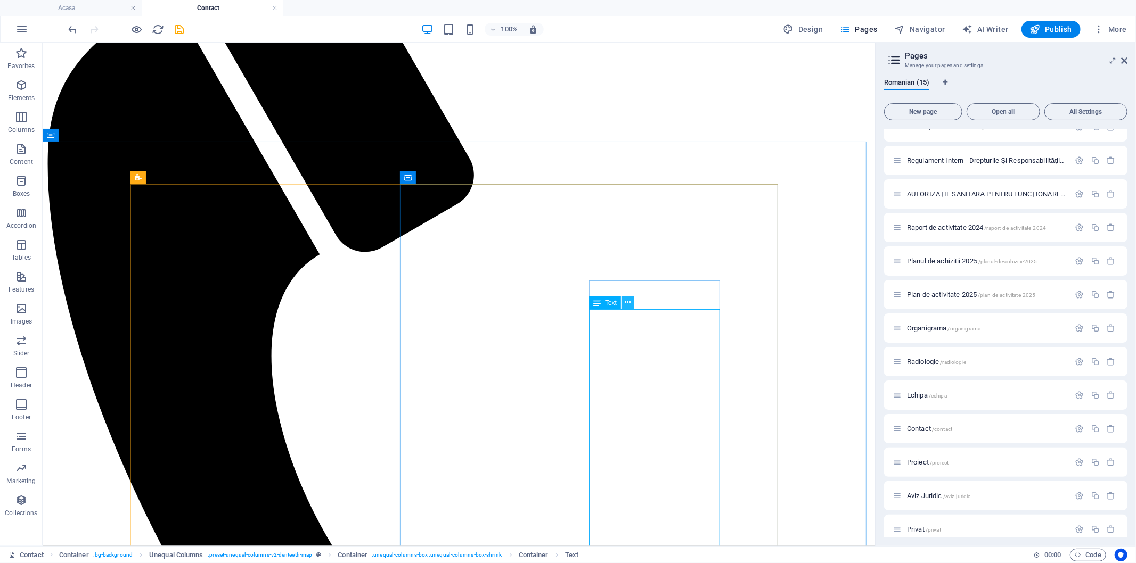
click at [625, 309] on button at bounding box center [627, 303] width 13 height 13
click at [627, 300] on icon at bounding box center [628, 302] width 6 height 11
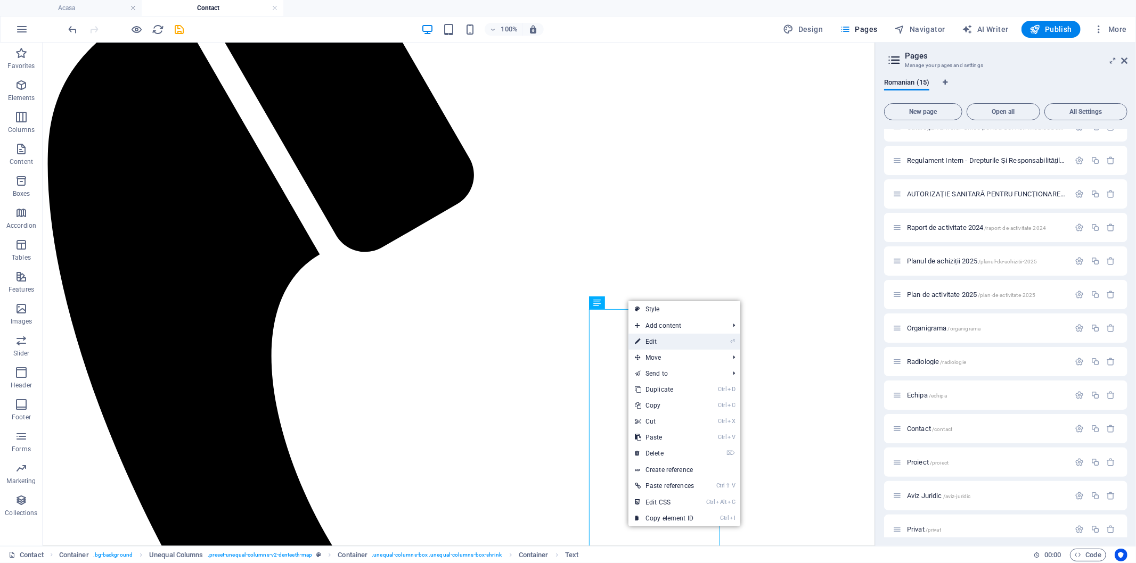
click at [652, 340] on link "⏎ Edit" at bounding box center [664, 342] width 72 height 16
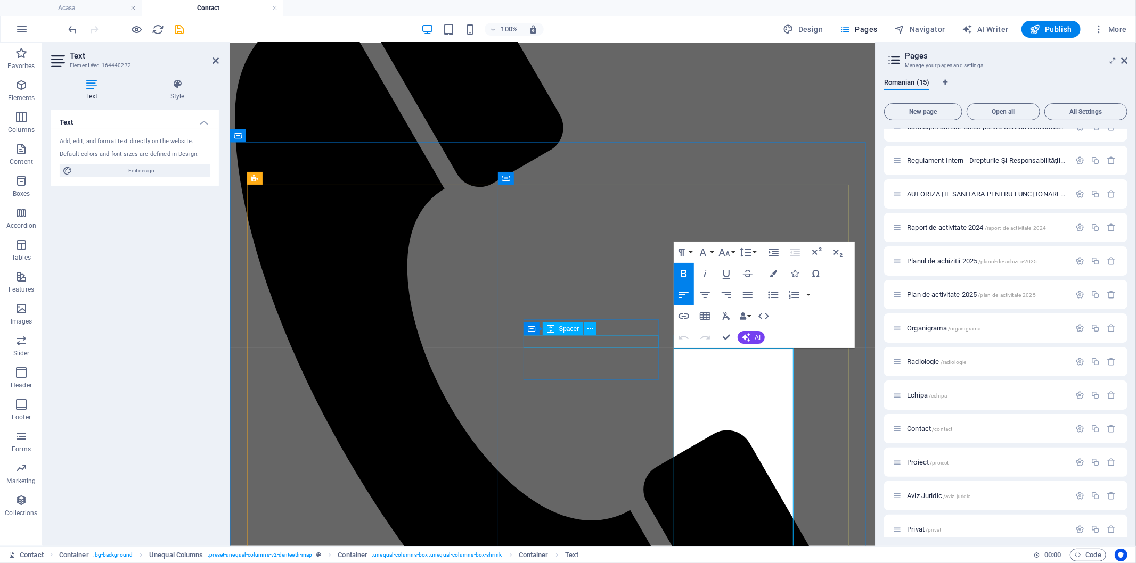
scroll to position [1095, 0]
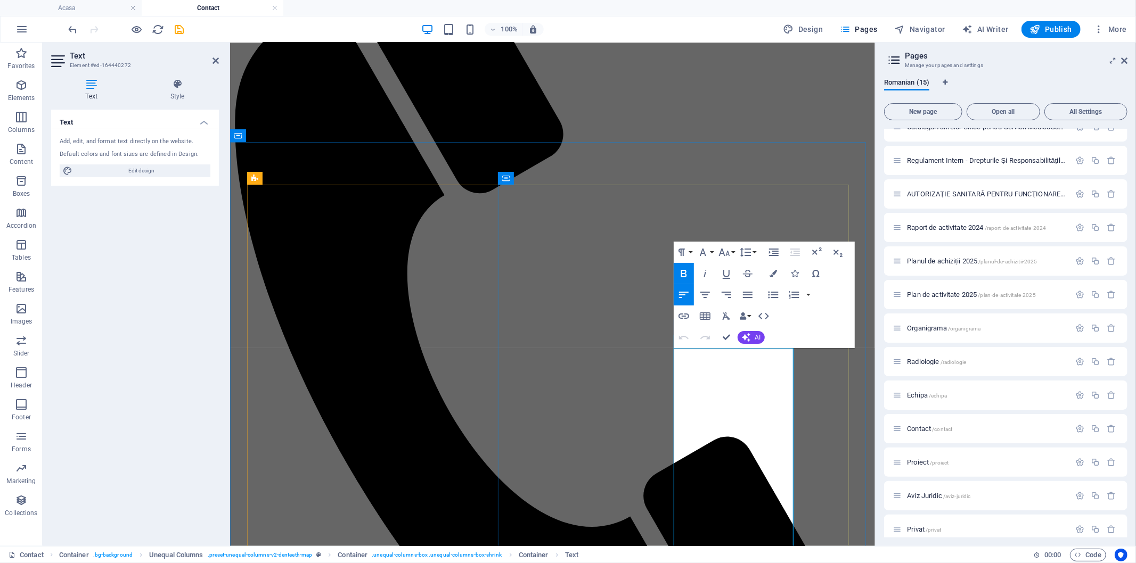
drag, startPoint x: 784, startPoint y: 491, endPoint x: 734, endPoint y: 433, distance: 76.6
copy div "ÎM CSR UNGHENI Botnaru Vera 069004774 Sabanina Tatiana 068451055 Burlacu Ala 06…"
click at [706, 294] on icon "button" at bounding box center [705, 295] width 10 height 6
click at [681, 297] on icon "button" at bounding box center [683, 295] width 13 height 13
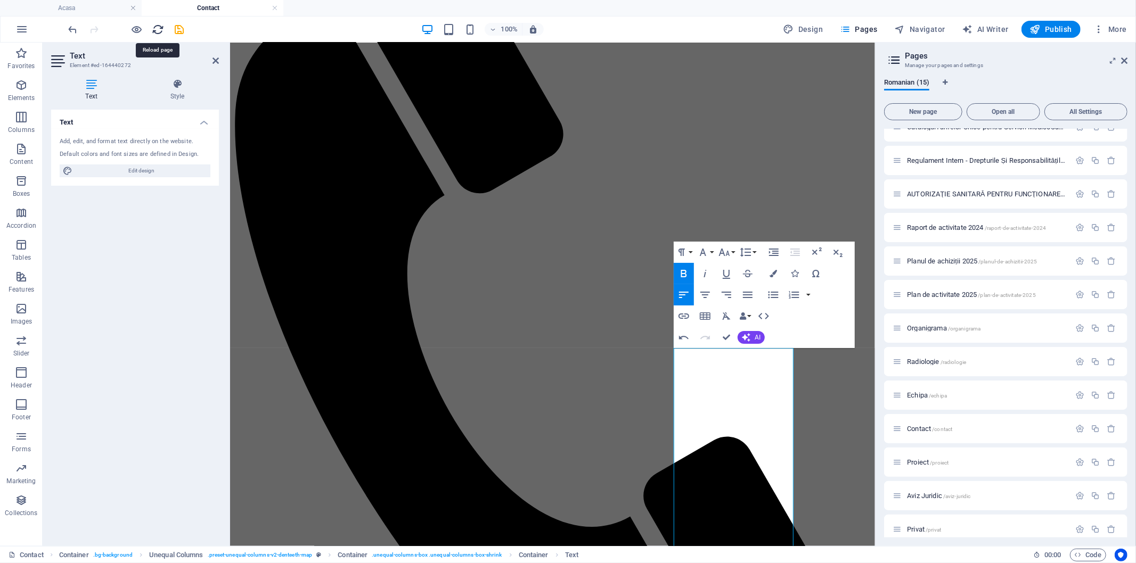
drag, startPoint x: 154, startPoint y: 31, endPoint x: 567, endPoint y: 20, distance: 412.8
click at [154, 31] on icon "reload" at bounding box center [158, 29] width 12 height 12
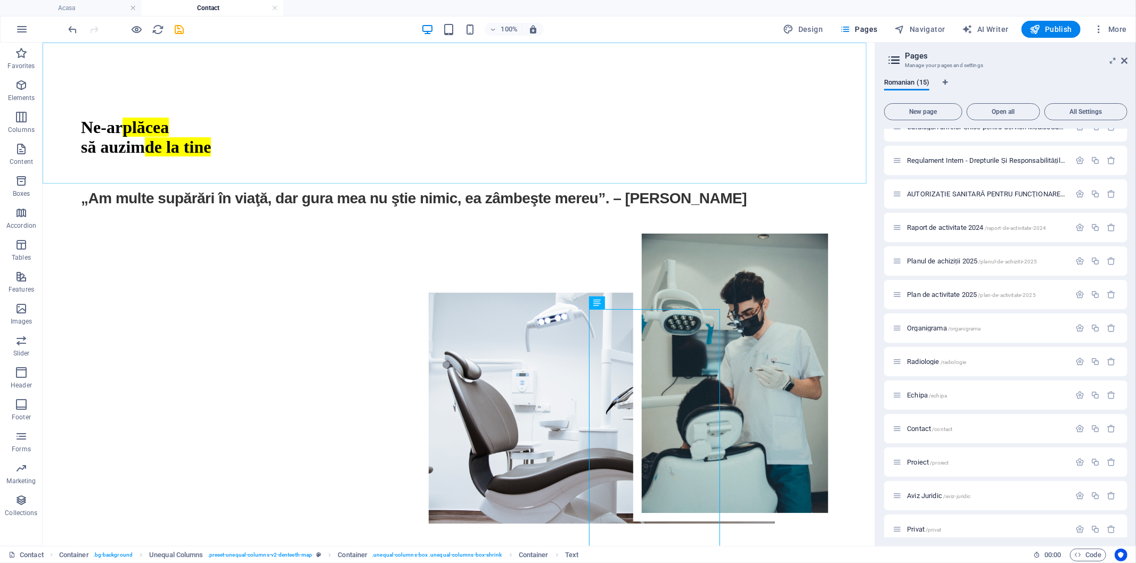
scroll to position [0, 0]
